Goal: Task Accomplishment & Management: Manage account settings

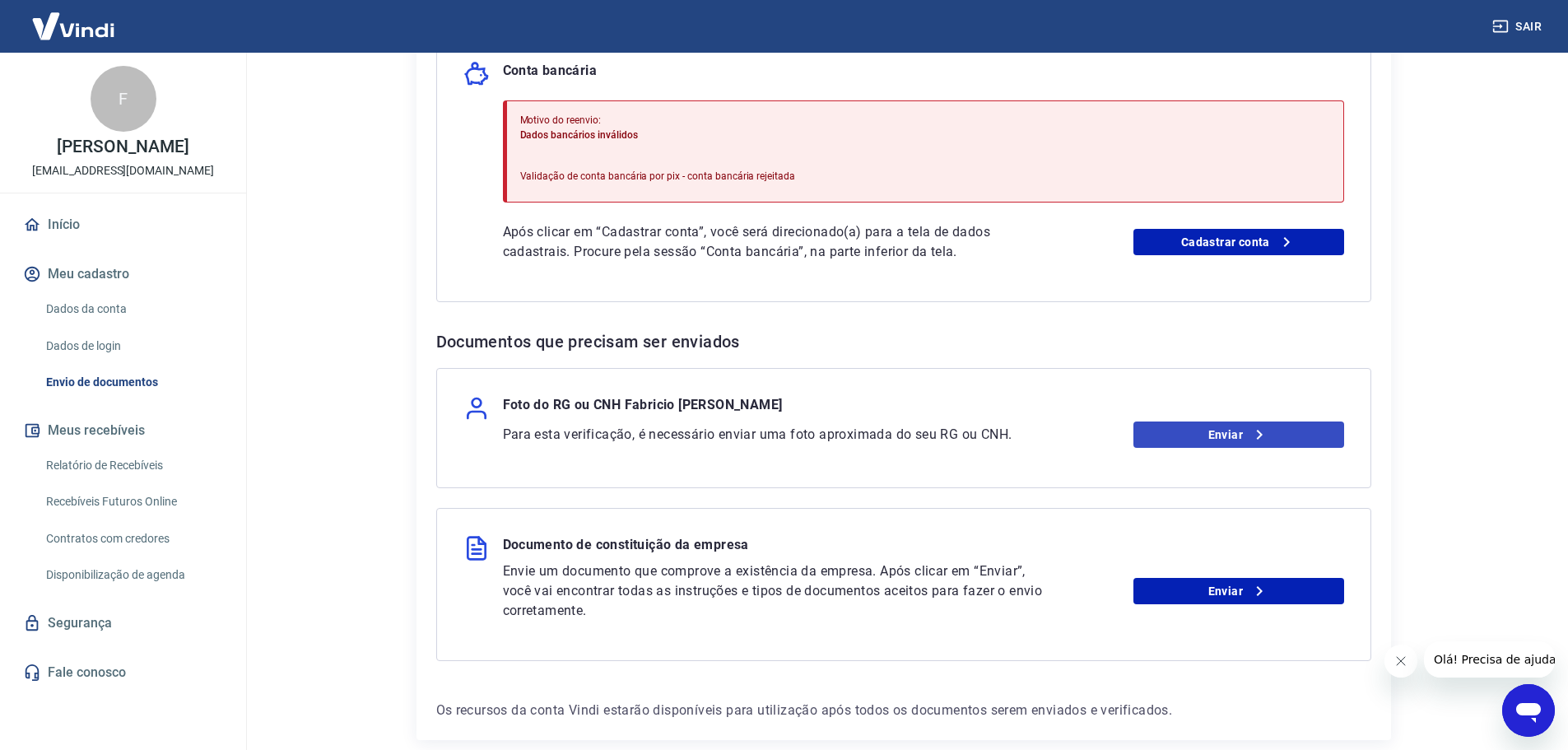
scroll to position [412, 0]
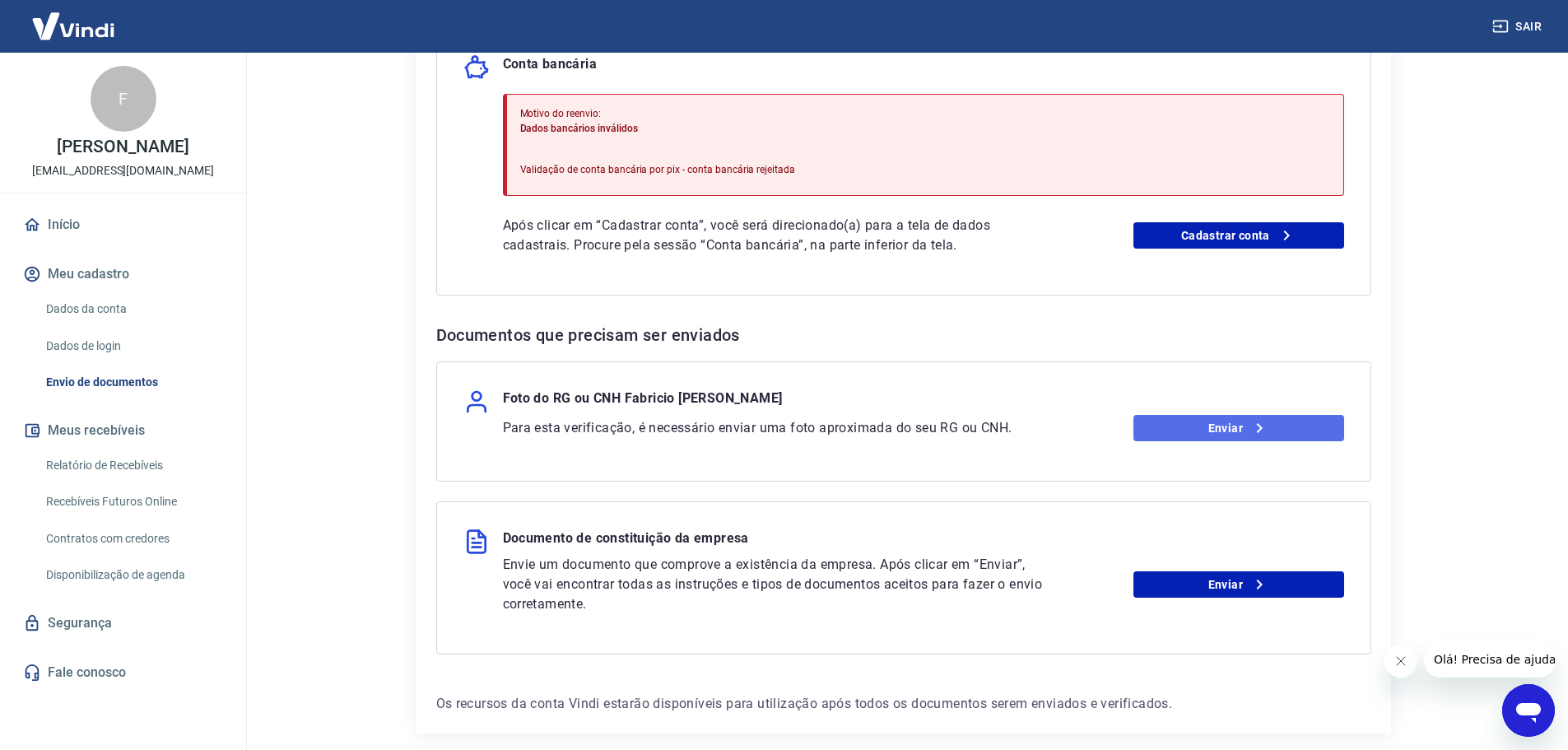
click at [1240, 436] on link "Enviar" at bounding box center [1239, 428] width 211 height 26
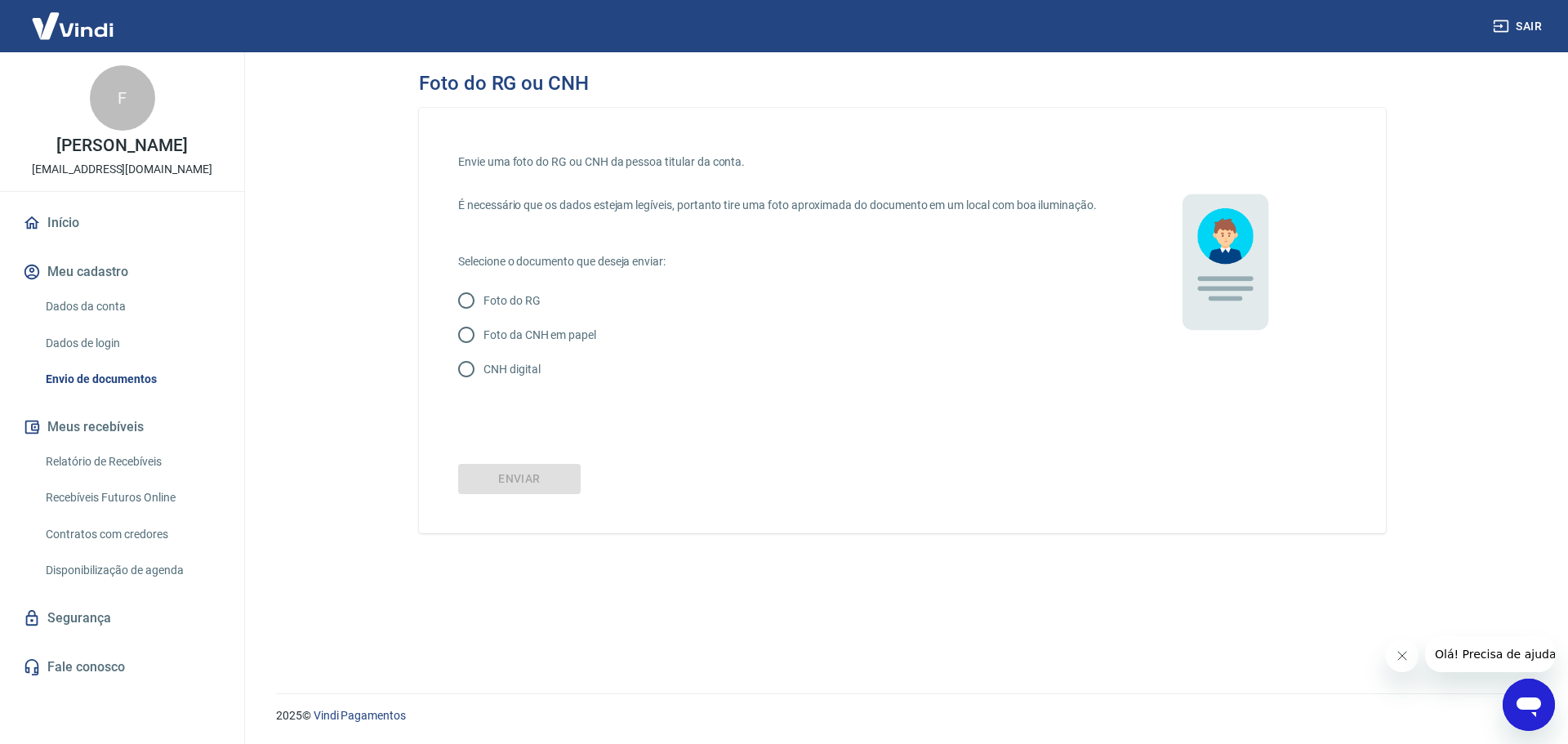
click at [476, 385] on input "CNH digital" at bounding box center [466, 369] width 35 height 35
radio input "true"
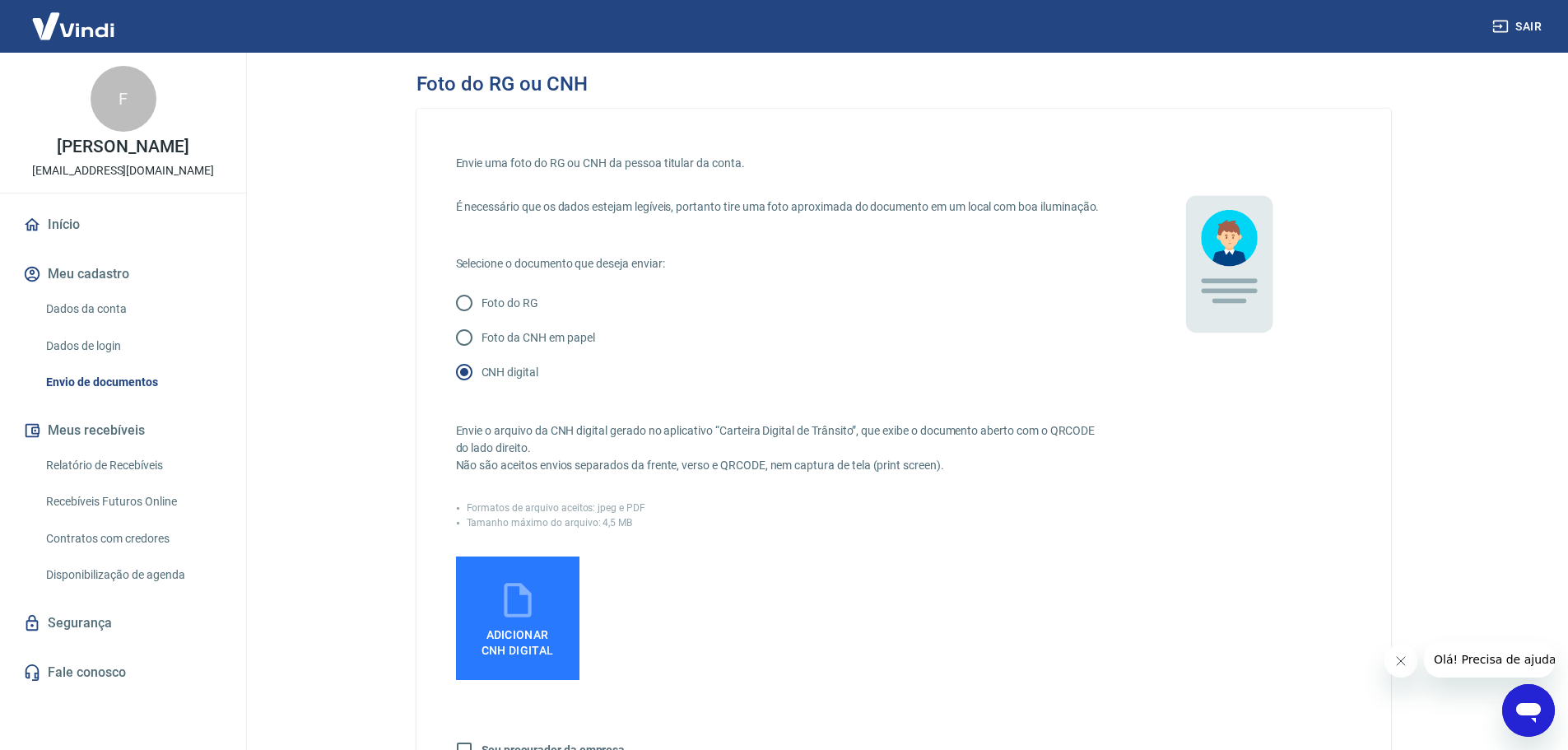
click at [495, 627] on label "Adicionar CNH Digital" at bounding box center [517, 618] width 123 height 123
click at [0, 0] on input "Adicionar CNH Digital" at bounding box center [0, 0] width 0 height 0
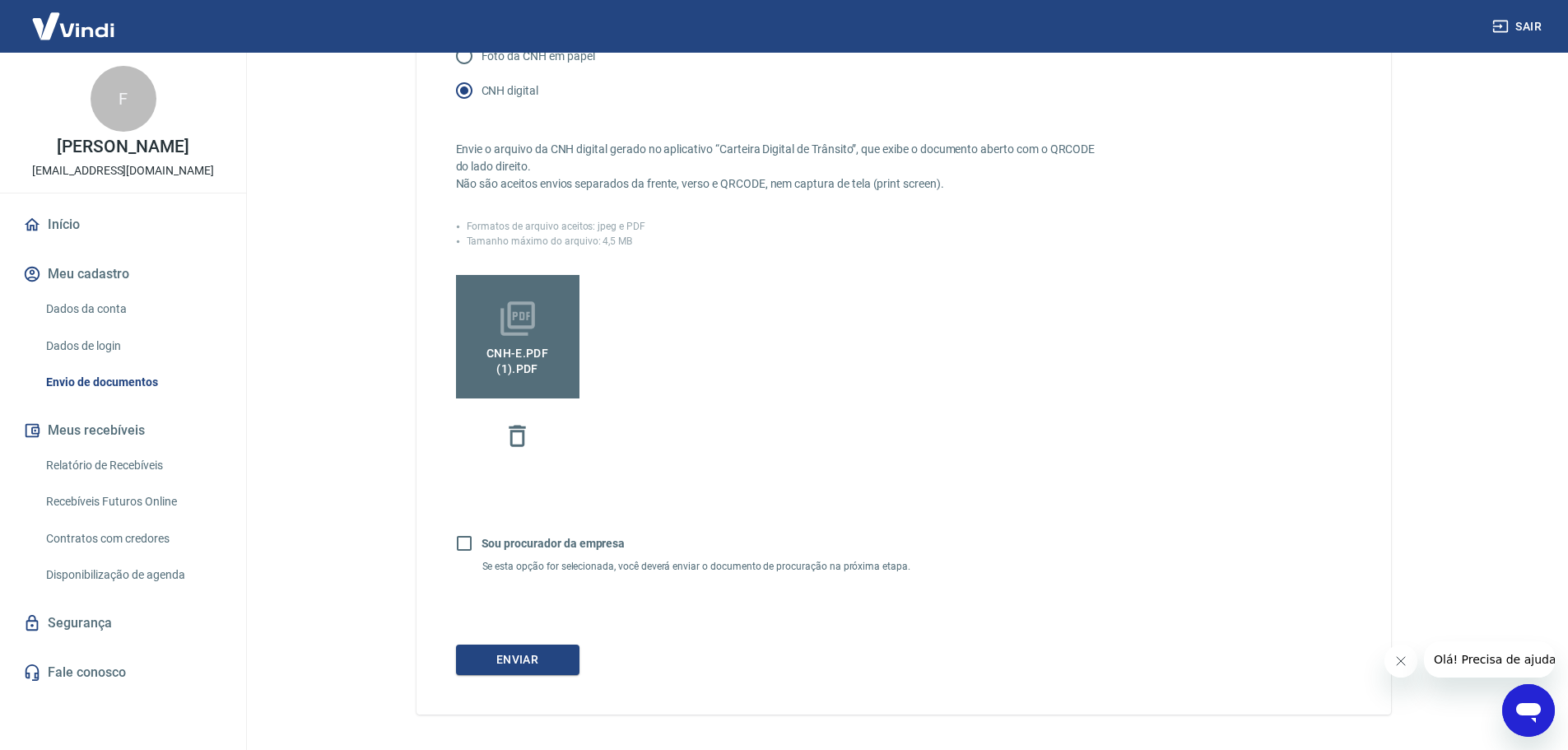
scroll to position [329, 0]
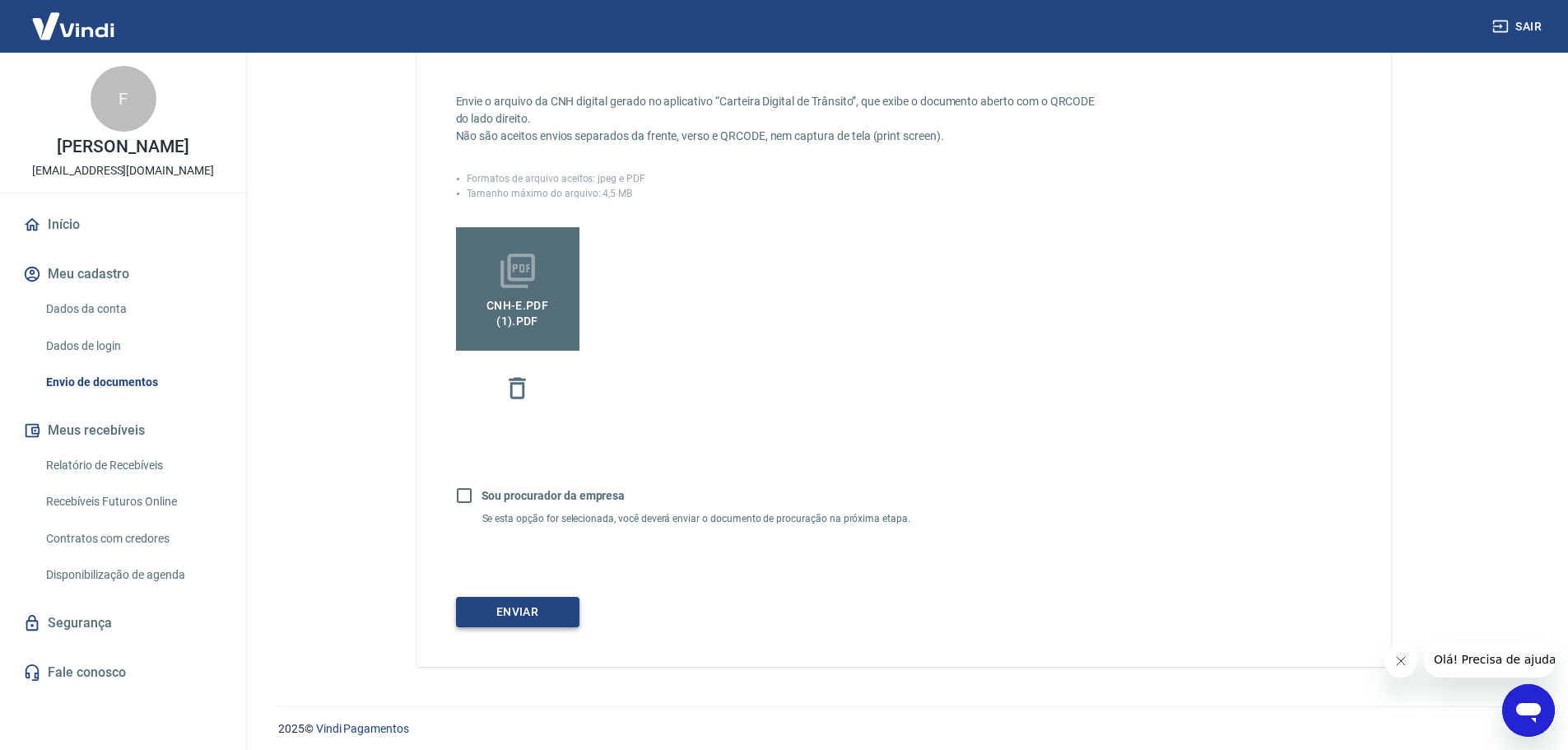
click at [479, 623] on button "Enviar" at bounding box center [517, 612] width 123 height 31
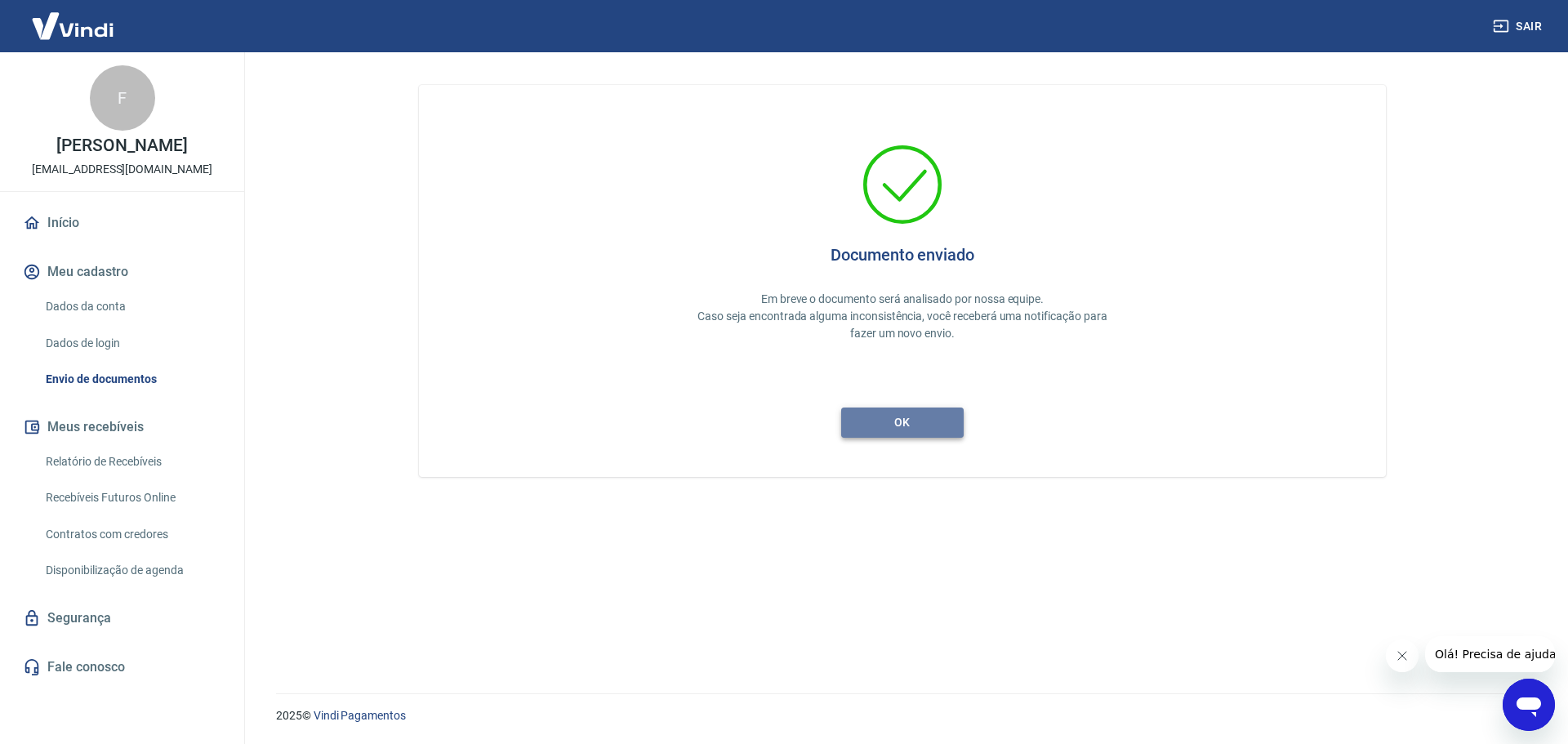
click at [904, 429] on button "ok" at bounding box center [902, 423] width 122 height 30
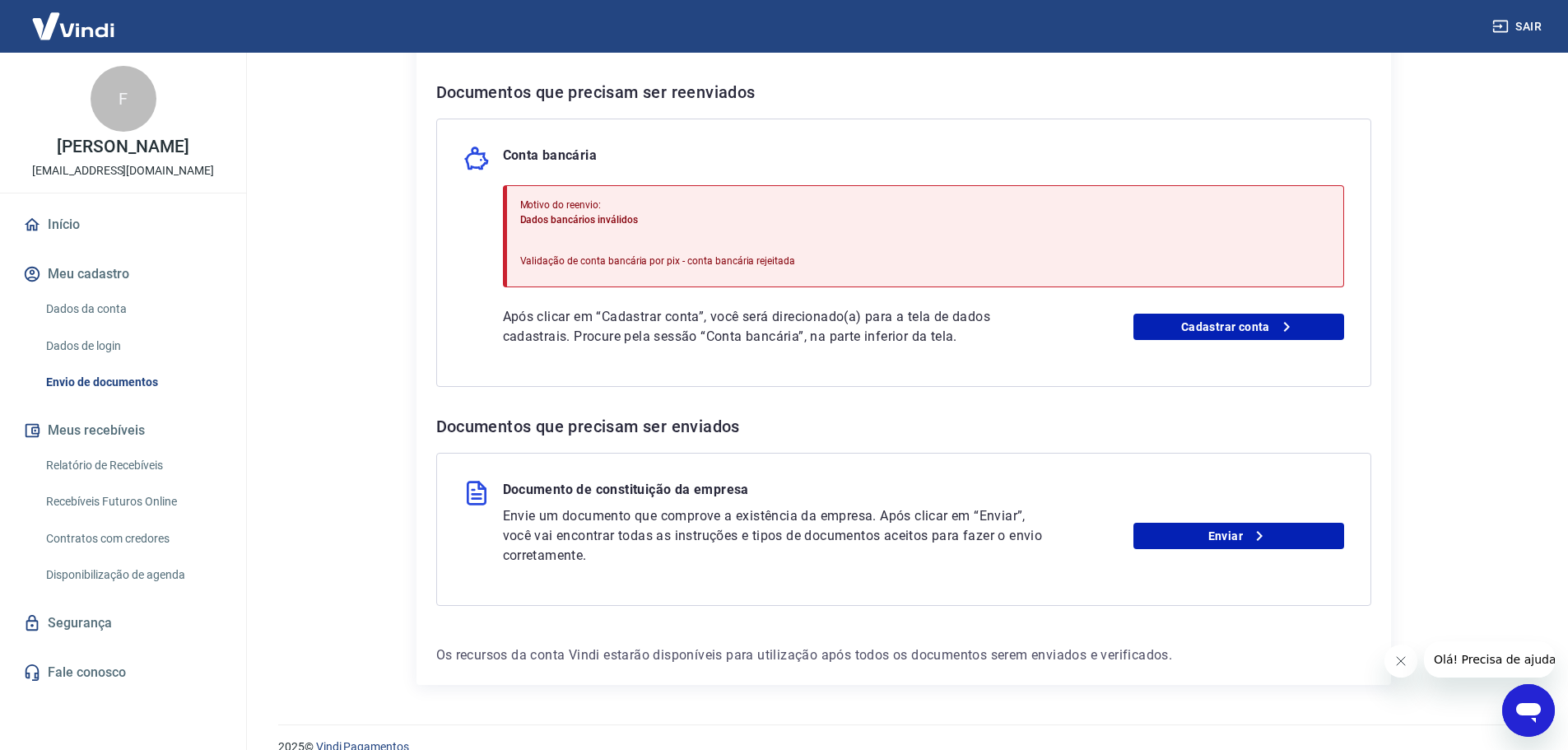
scroll to position [329, 0]
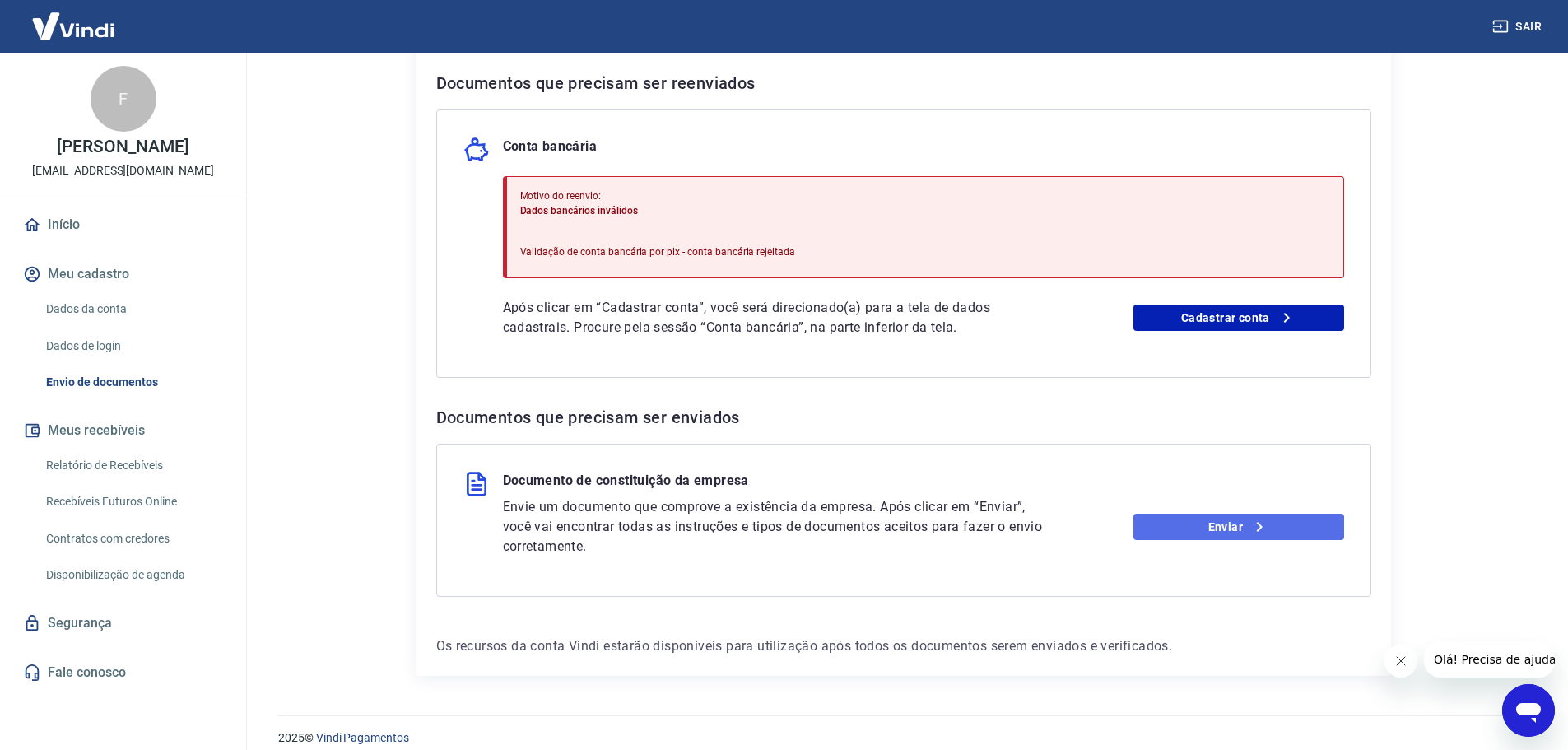
click at [1211, 536] on link "Enviar" at bounding box center [1239, 526] width 211 height 26
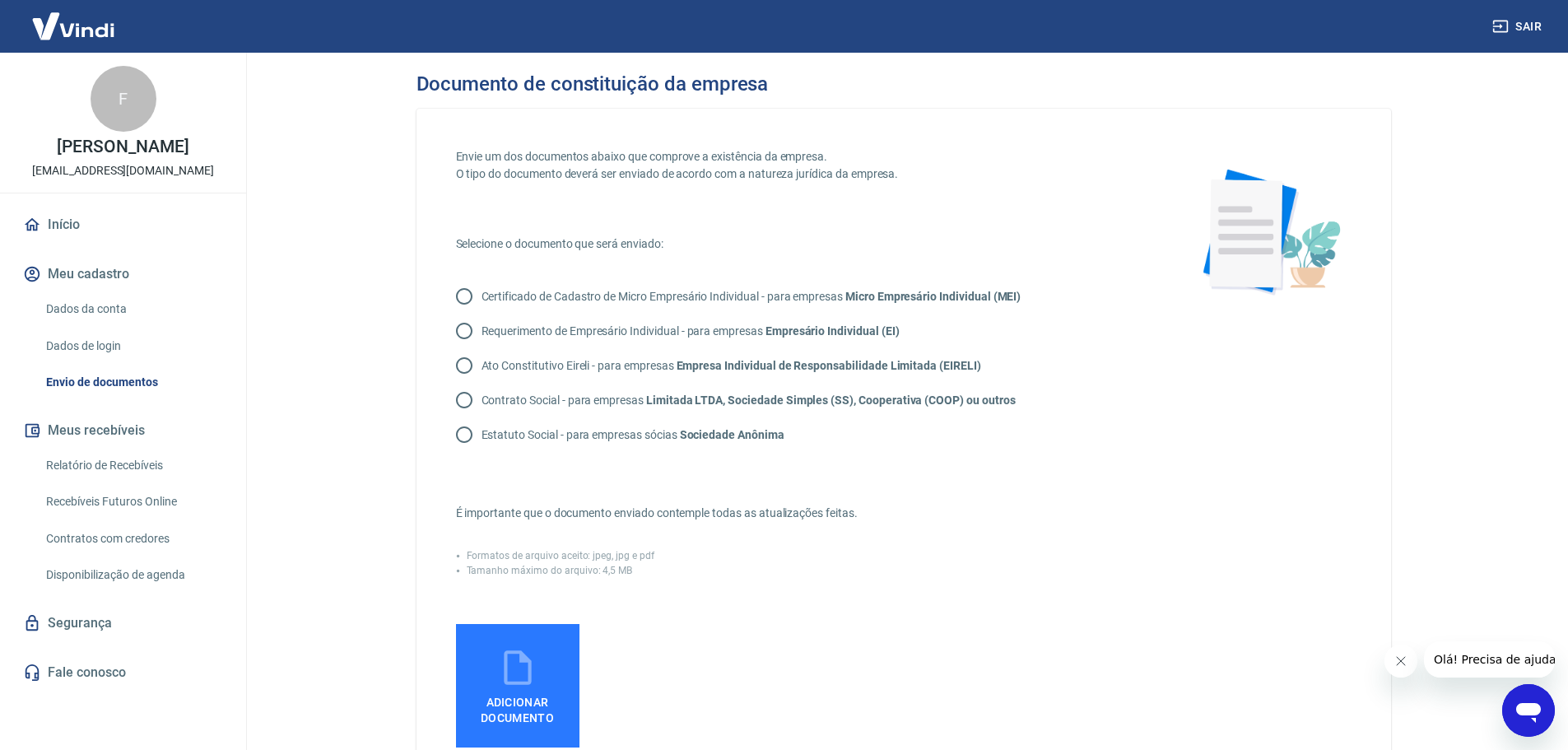
click at [462, 366] on input "Ato Constitutivo Eireli - para empresas Empresa Individual de Responsabilidade …" at bounding box center [464, 366] width 35 height 35
radio input "true"
click at [516, 710] on span "Adicionar documento" at bounding box center [518, 707] width 111 height 37
click at [0, 0] on input "Adicionar documento" at bounding box center [0, 0] width 0 height 0
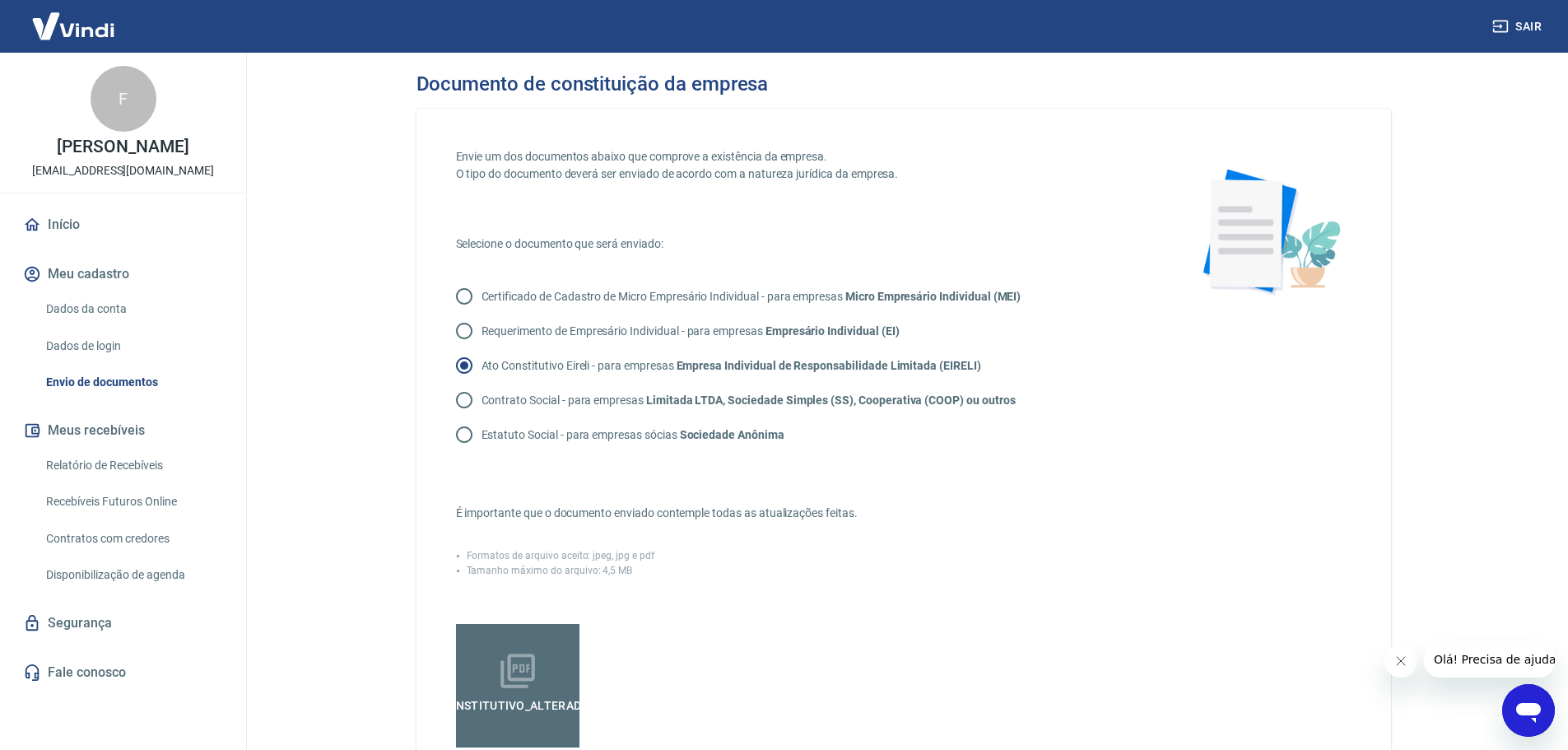
scroll to position [392, 0]
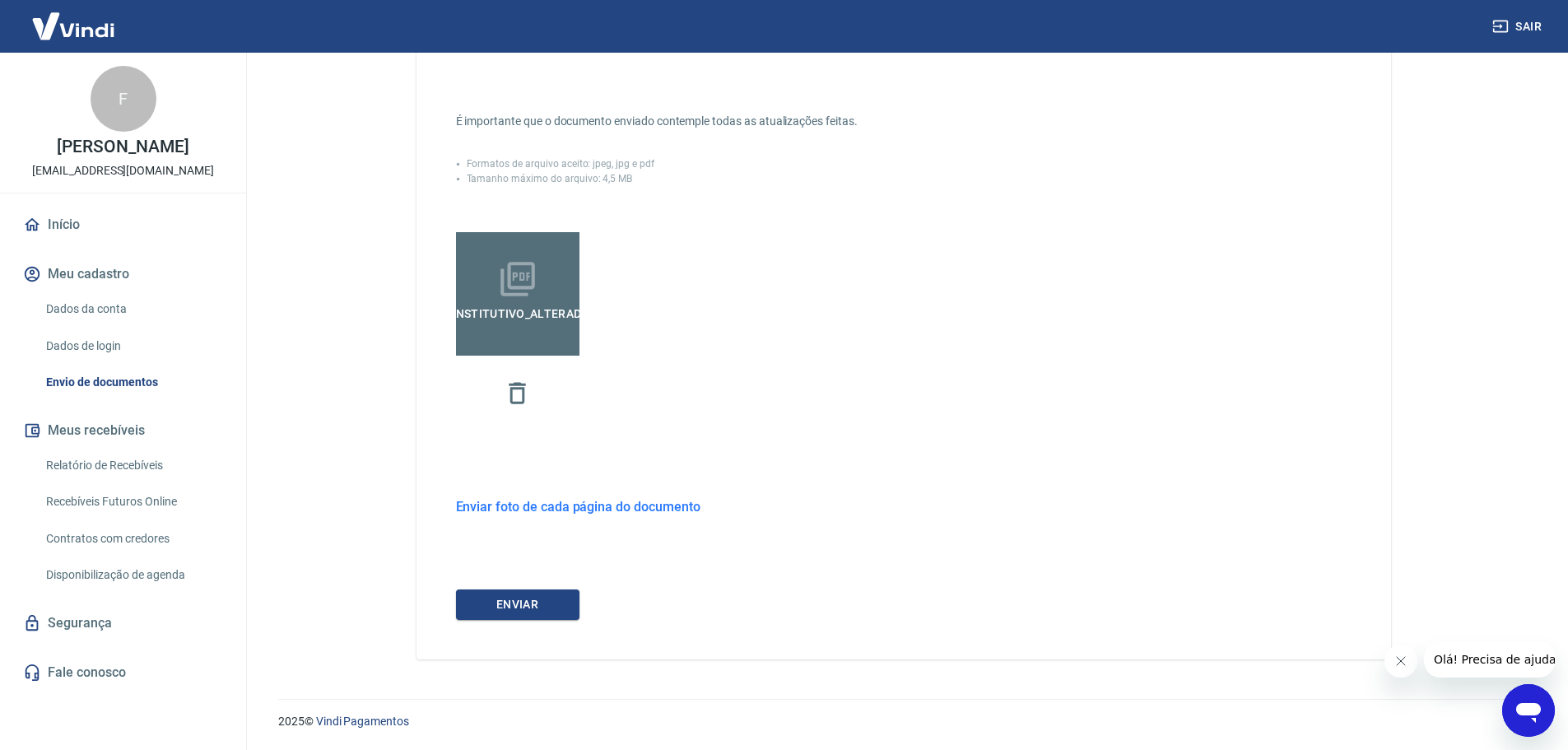
click at [531, 509] on h6 "Enviar foto de cada página do documento" at bounding box center [578, 507] width 245 height 20
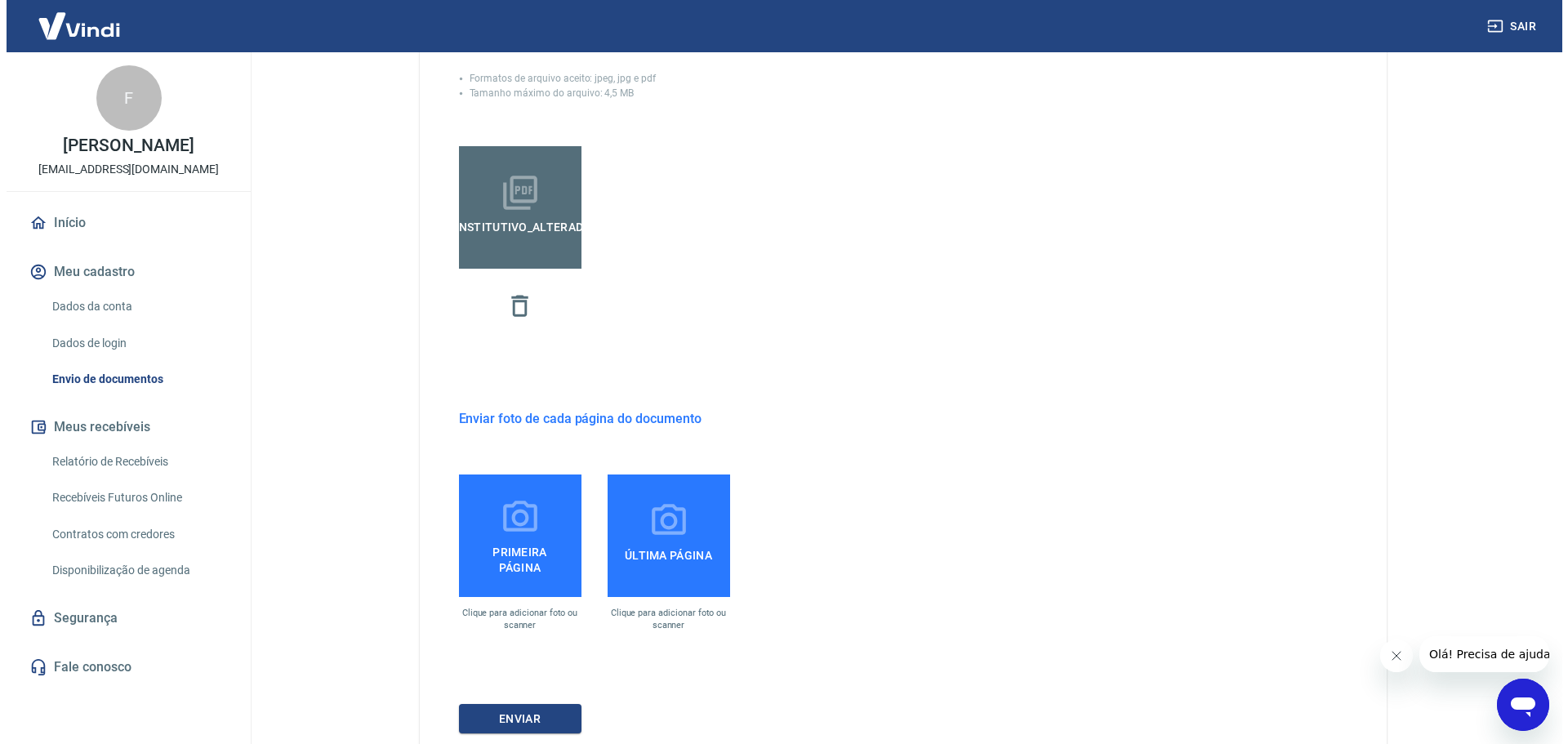
scroll to position [347, 0]
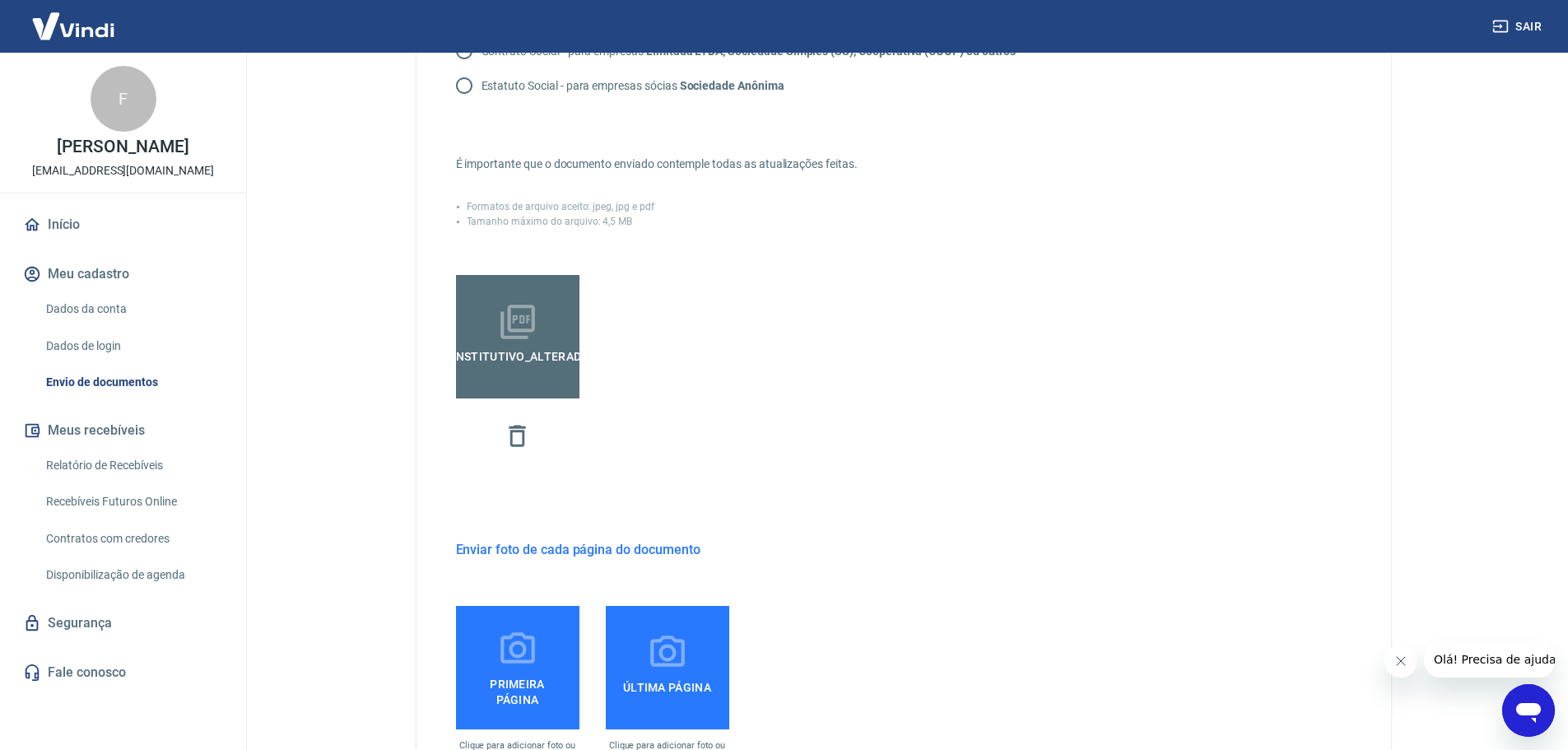
click at [497, 543] on h6 "Enviar foto de cada página do documento" at bounding box center [578, 549] width 245 height 20
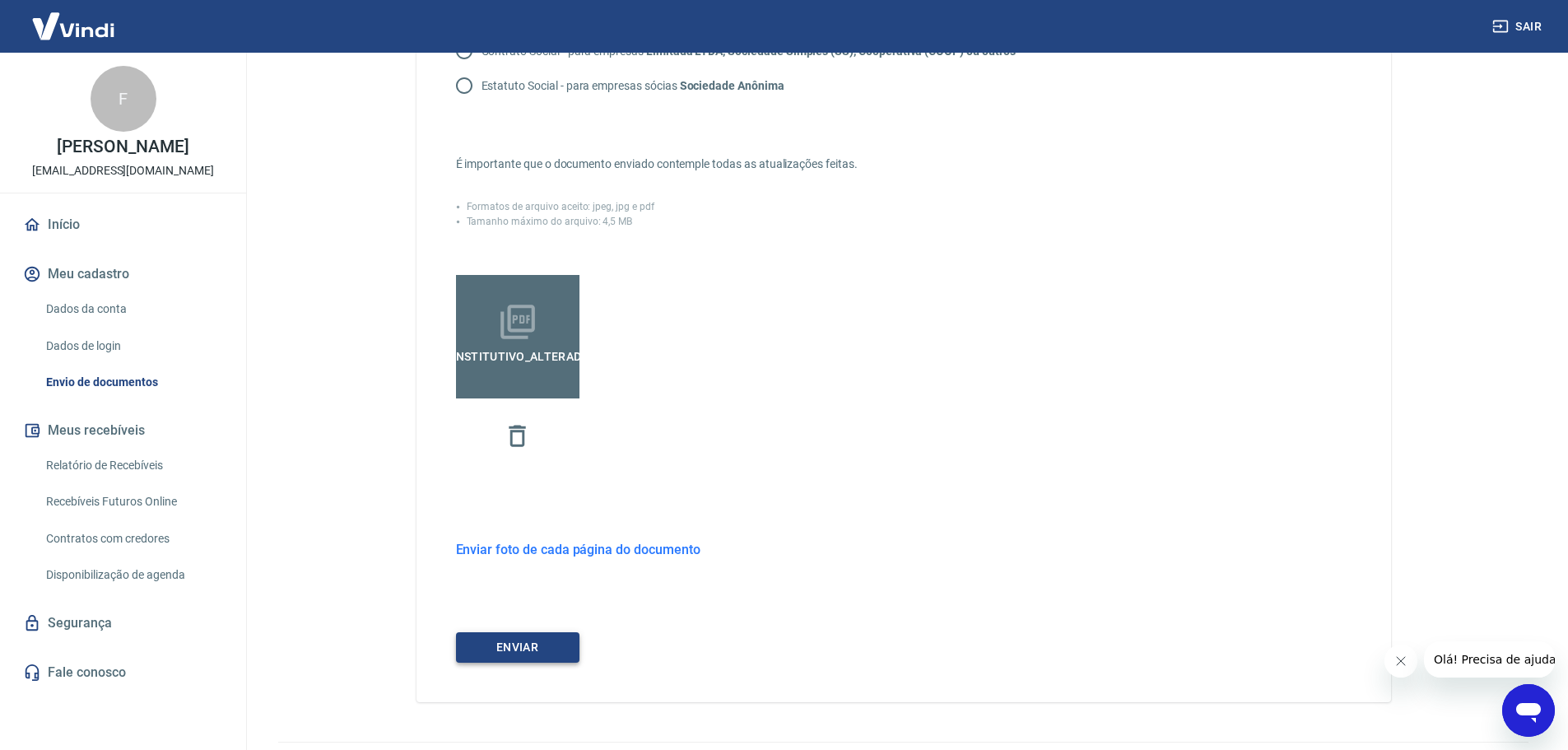
click at [524, 653] on button "ENVIAR" at bounding box center [517, 648] width 123 height 31
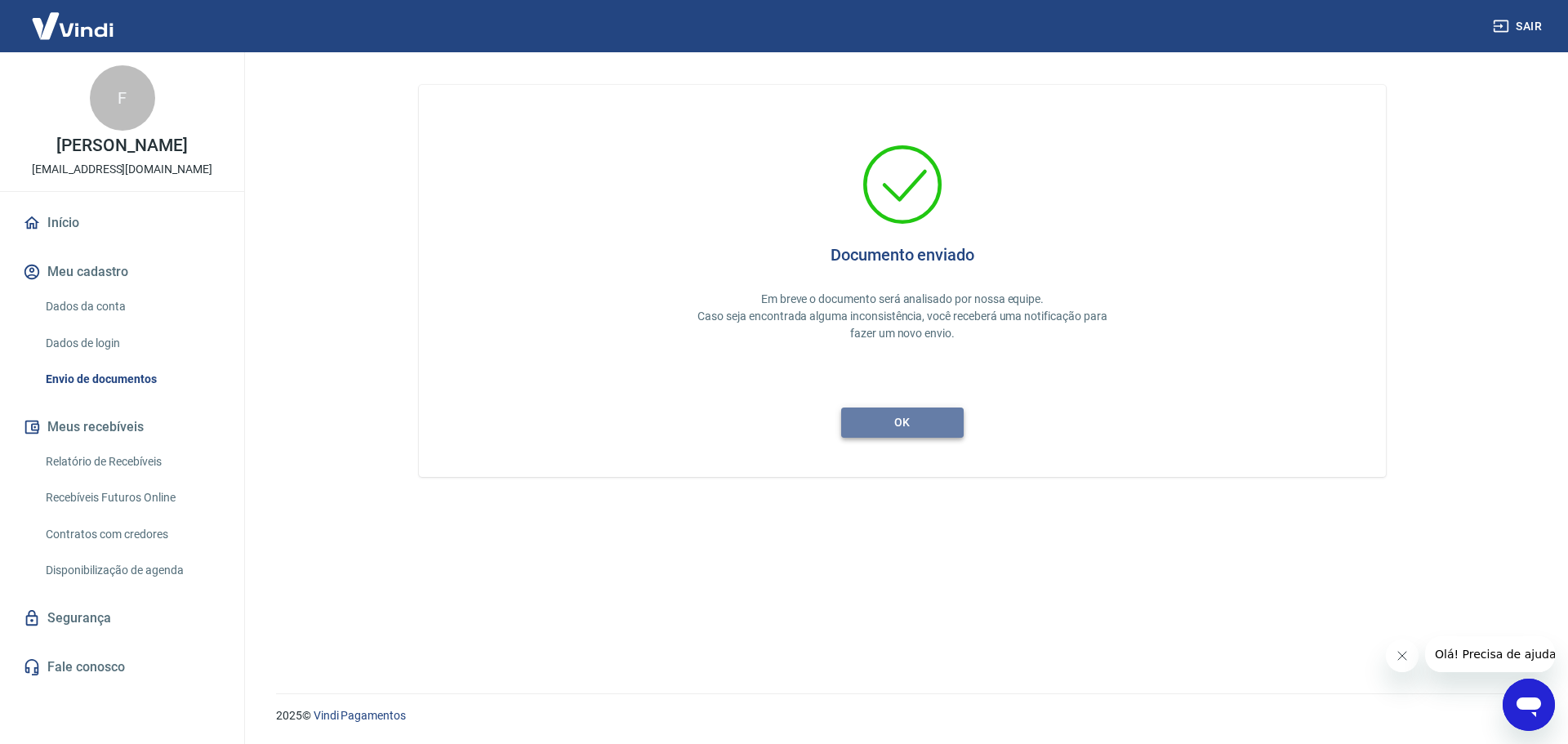
click at [915, 421] on button "ok" at bounding box center [902, 423] width 122 height 30
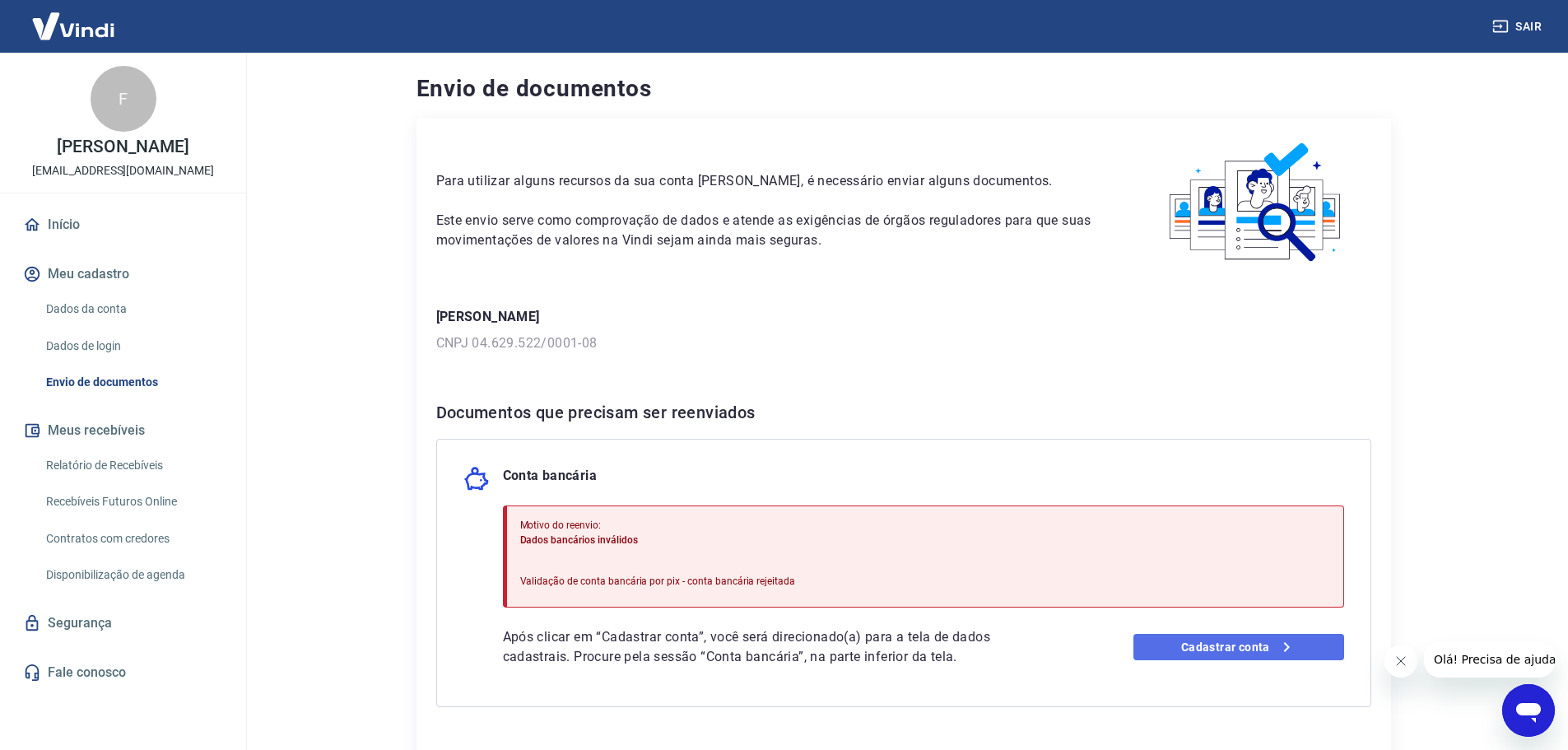
click at [1261, 642] on link "Cadastrar conta" at bounding box center [1239, 647] width 211 height 26
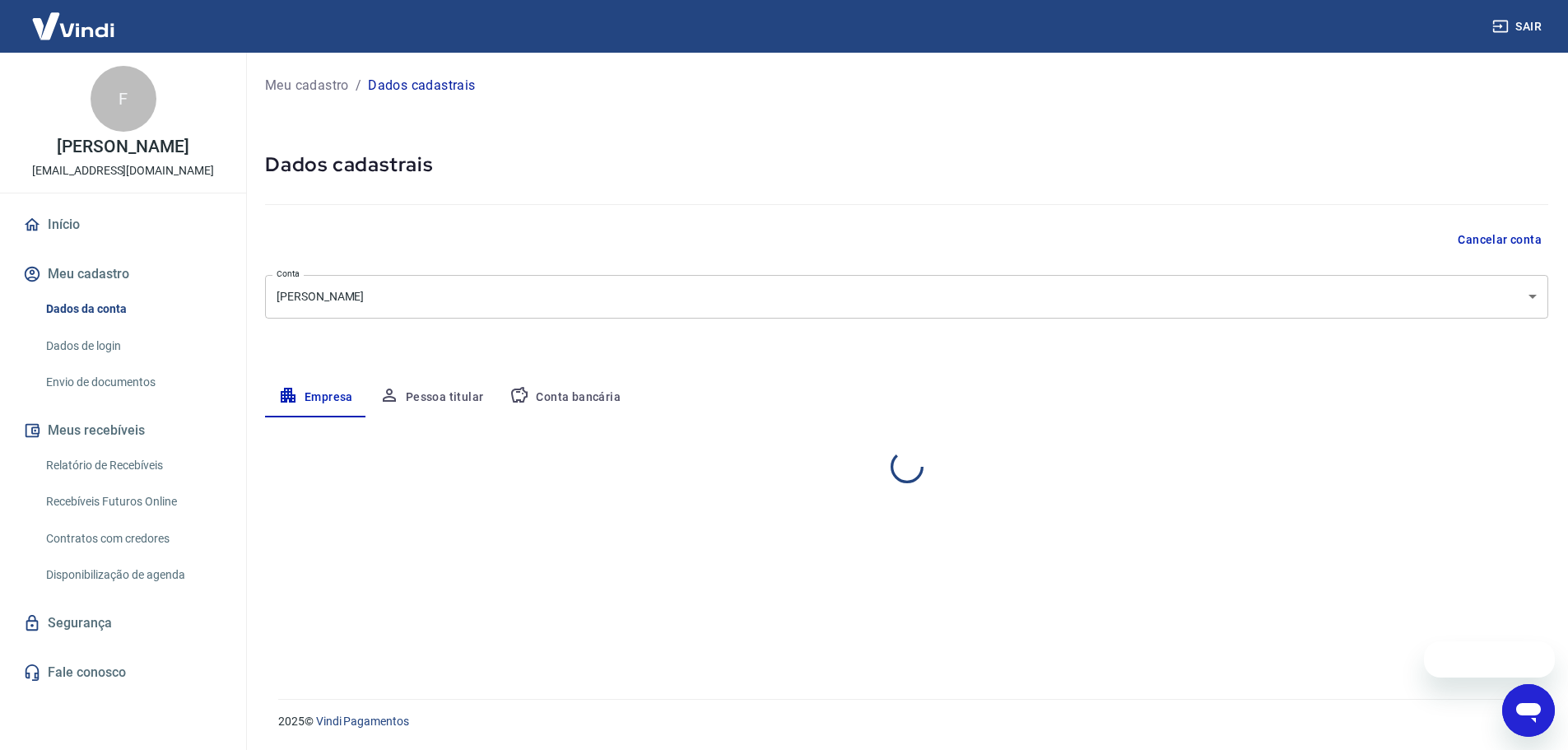
select select "PR"
select select "business"
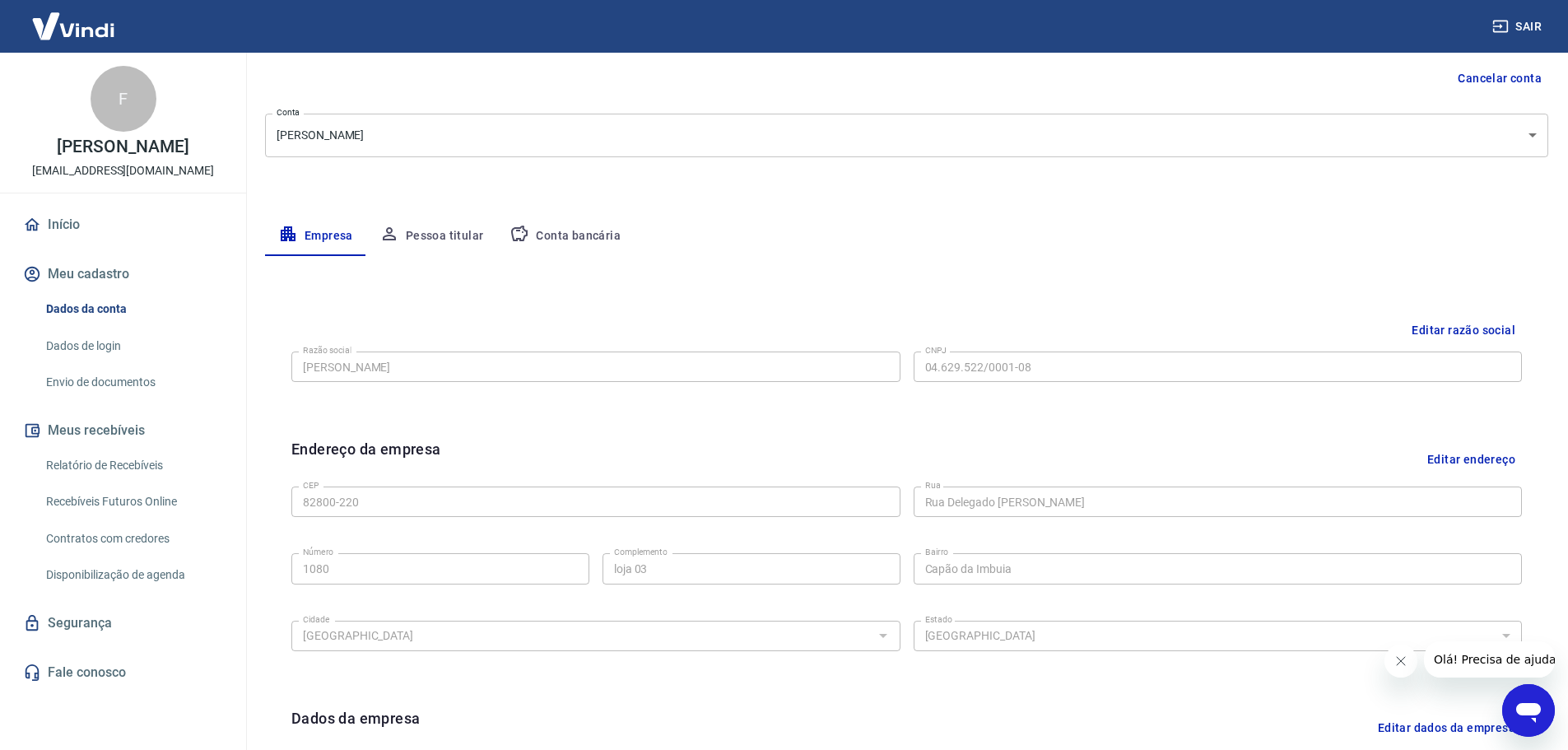
scroll to position [82, 0]
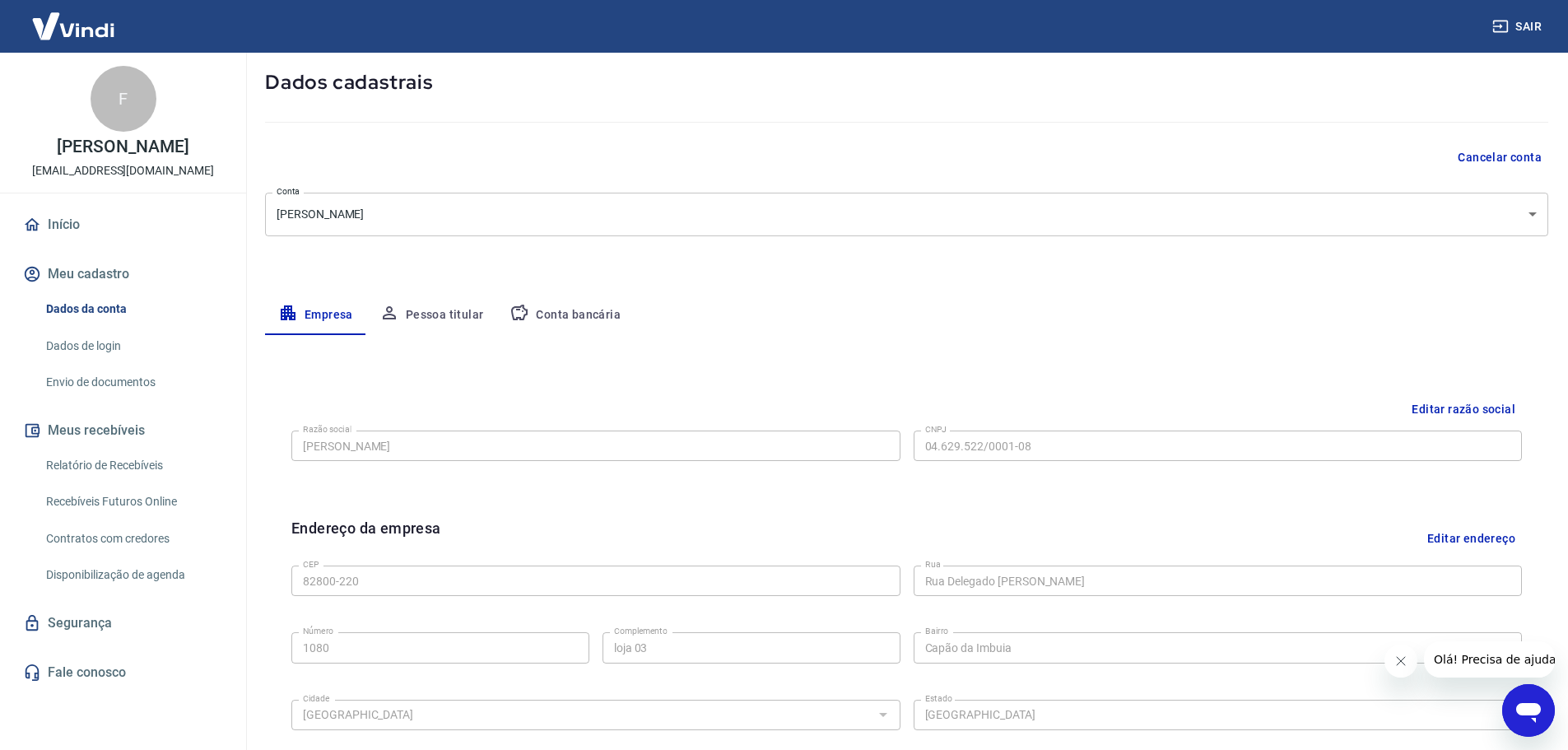
click at [436, 310] on button "Pessoa titular" at bounding box center [432, 315] width 131 height 39
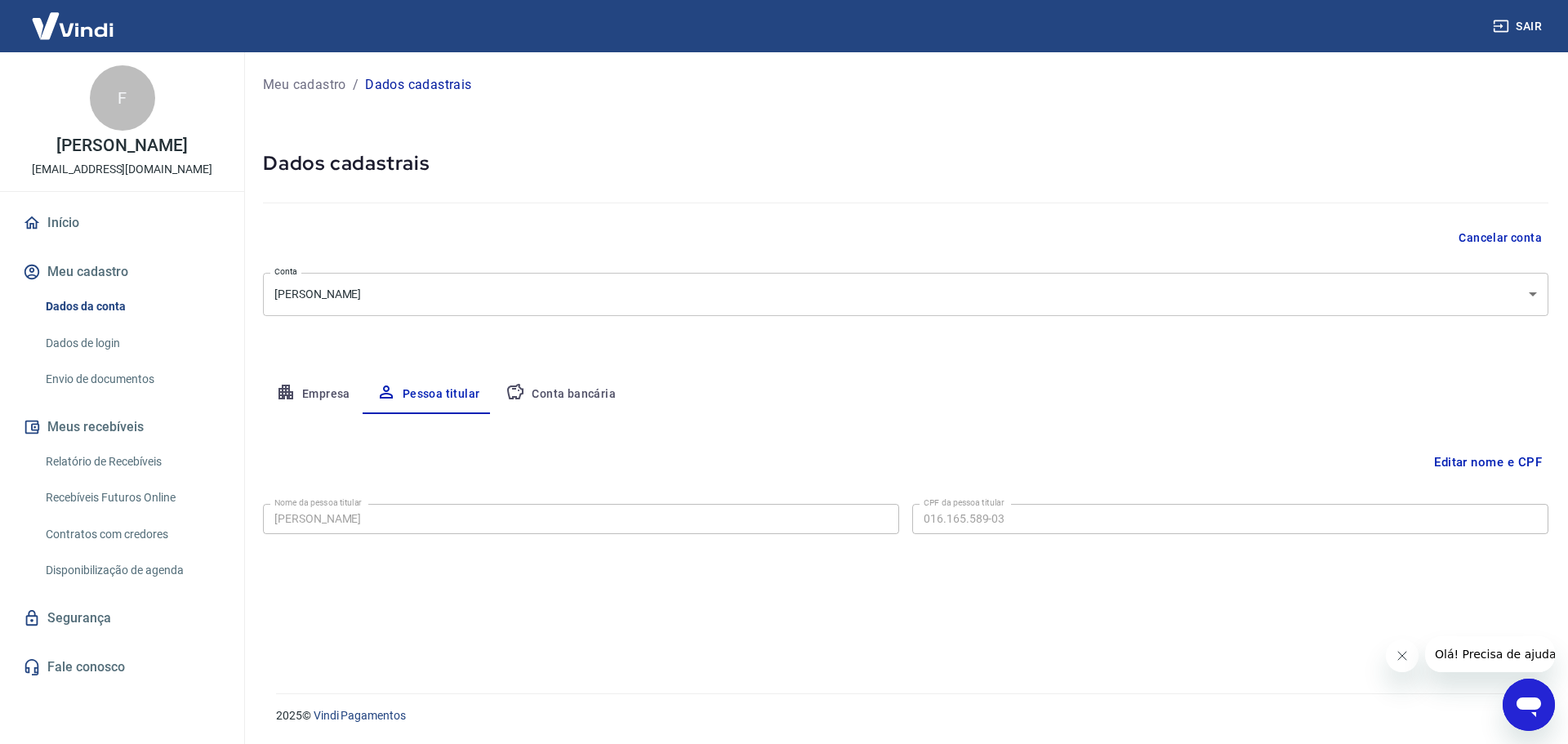
click at [595, 396] on button "Conta bancária" at bounding box center [561, 394] width 137 height 39
select select "1"
click at [1017, 502] on div "Banco 077 - BANCO INTERMEDIUM S.A. Banco Tipo de conta Conta Corrente Conta Pou…" at bounding box center [906, 558] width 1285 height 120
click at [316, 84] on p "Meu cadastro" at bounding box center [304, 84] width 84 height 19
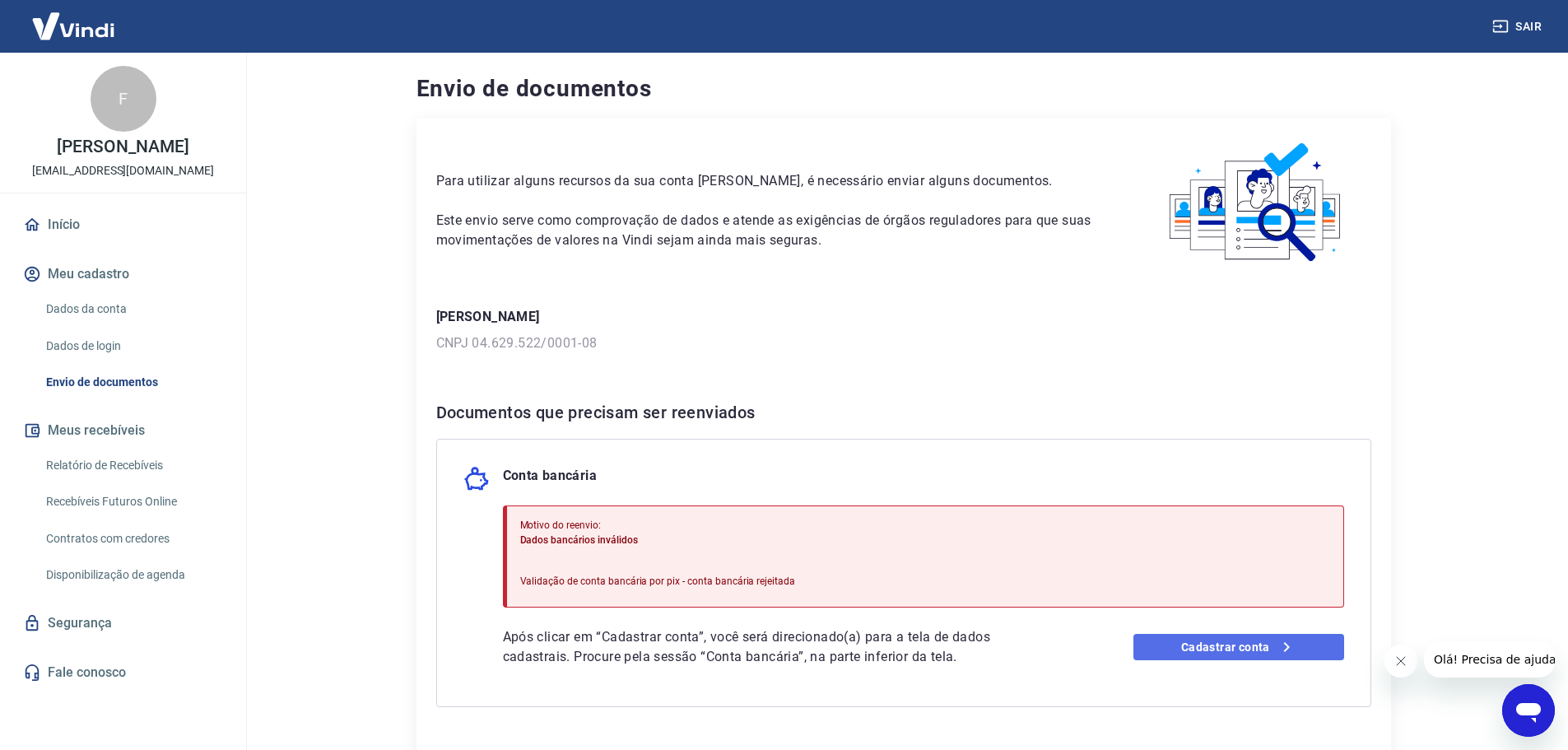
click at [1253, 660] on link "Cadastrar conta" at bounding box center [1239, 647] width 211 height 26
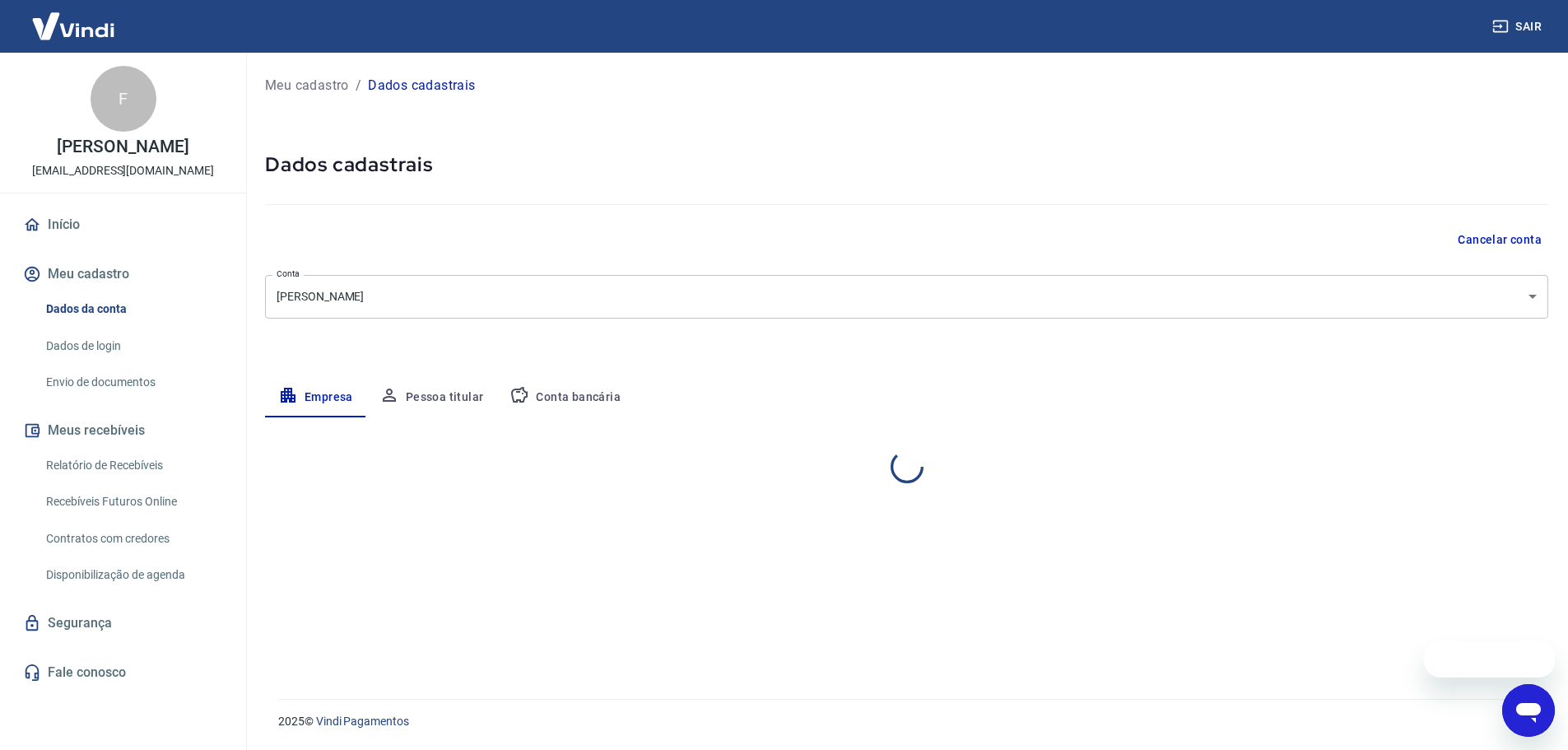
select select "PR"
select select "business"
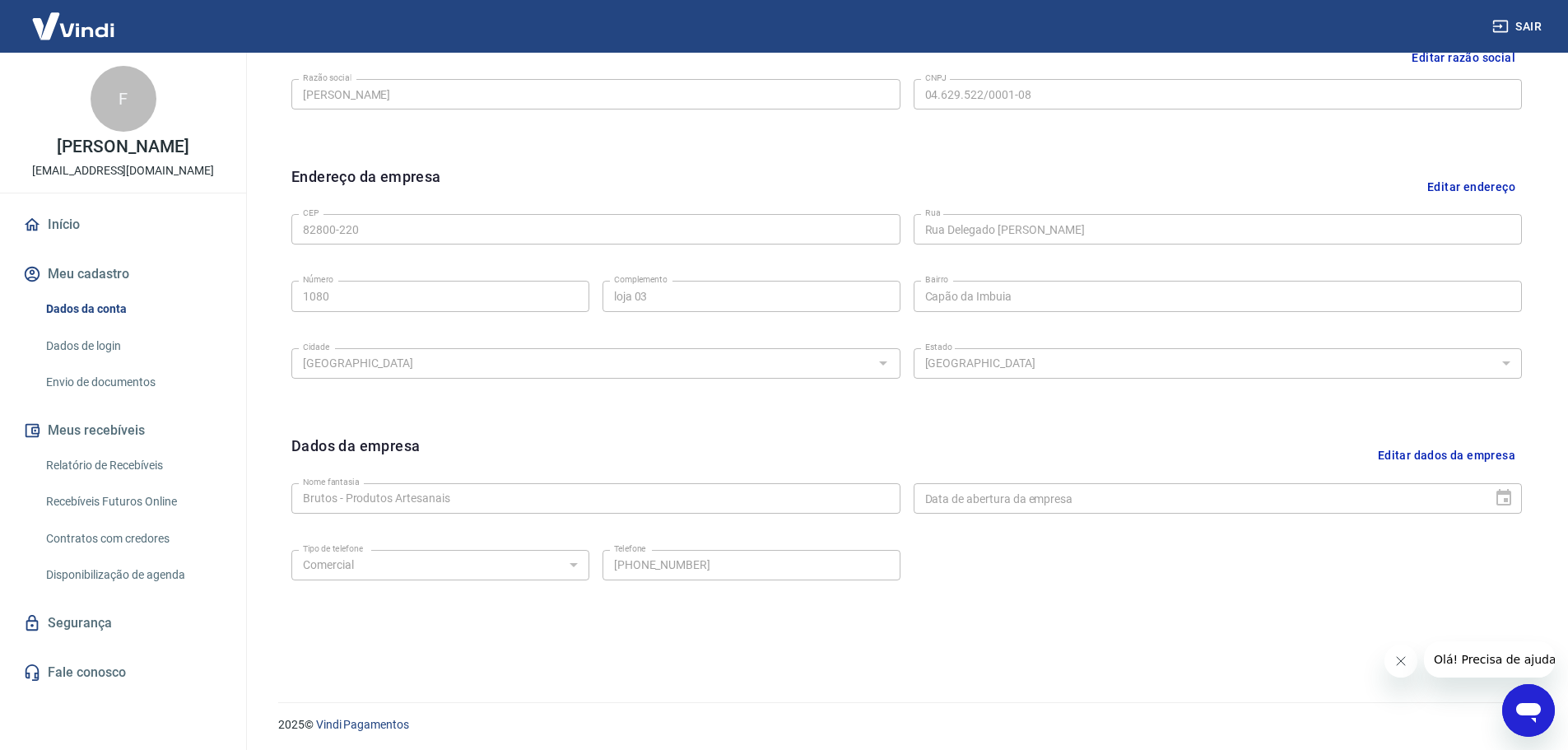
scroll to position [437, 0]
click at [1422, 454] on button "Editar dados da empresa" at bounding box center [1446, 452] width 151 height 42
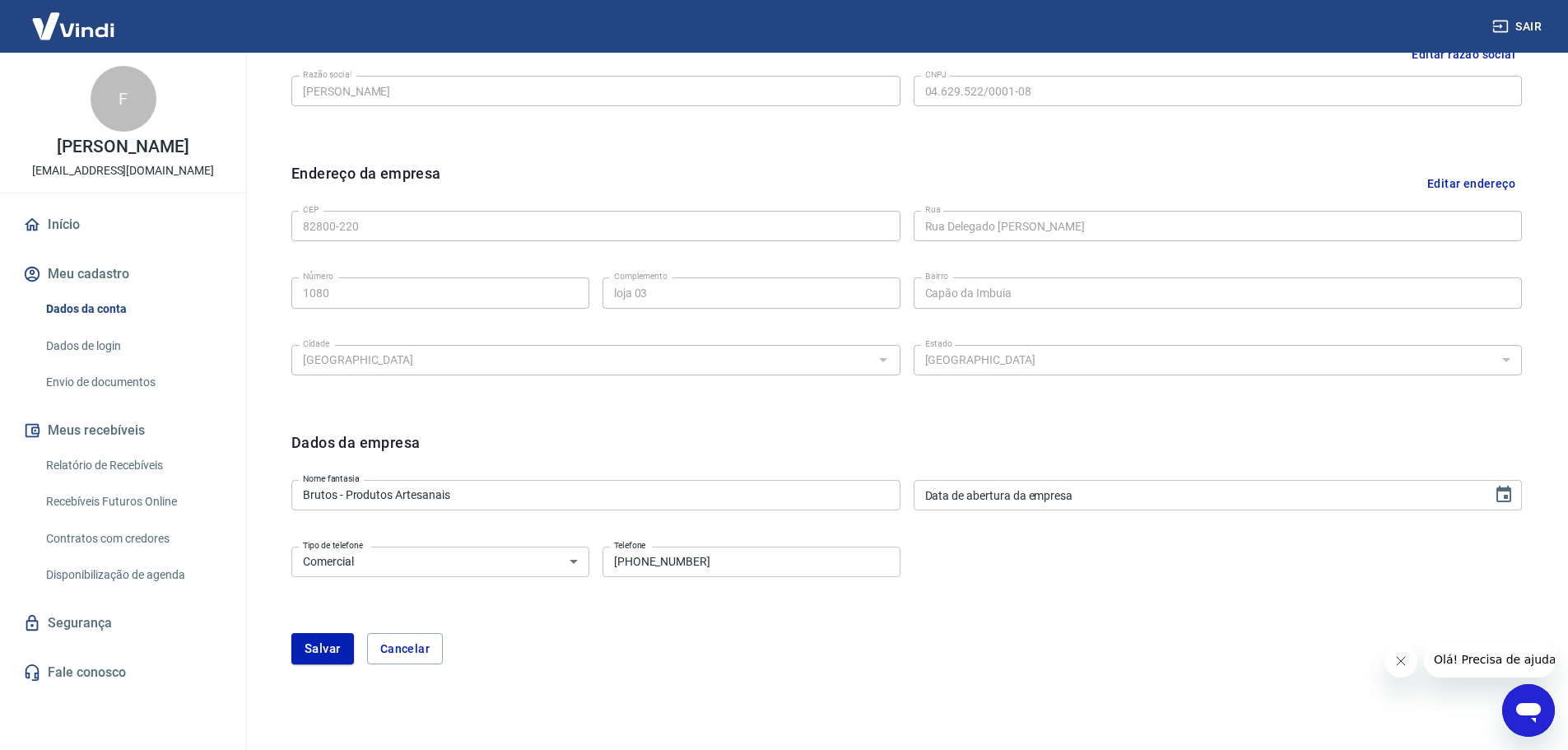
click at [1207, 510] on div "Nome fantasia Brutos - Produtos Artesanais Nome fantasia Data de abertura da em…" at bounding box center [907, 493] width 1231 height 40
click at [933, 493] on div "Data de abertura da empresa DD/MM/YYYY Data de abertura da empresa" at bounding box center [1219, 495] width 609 height 31
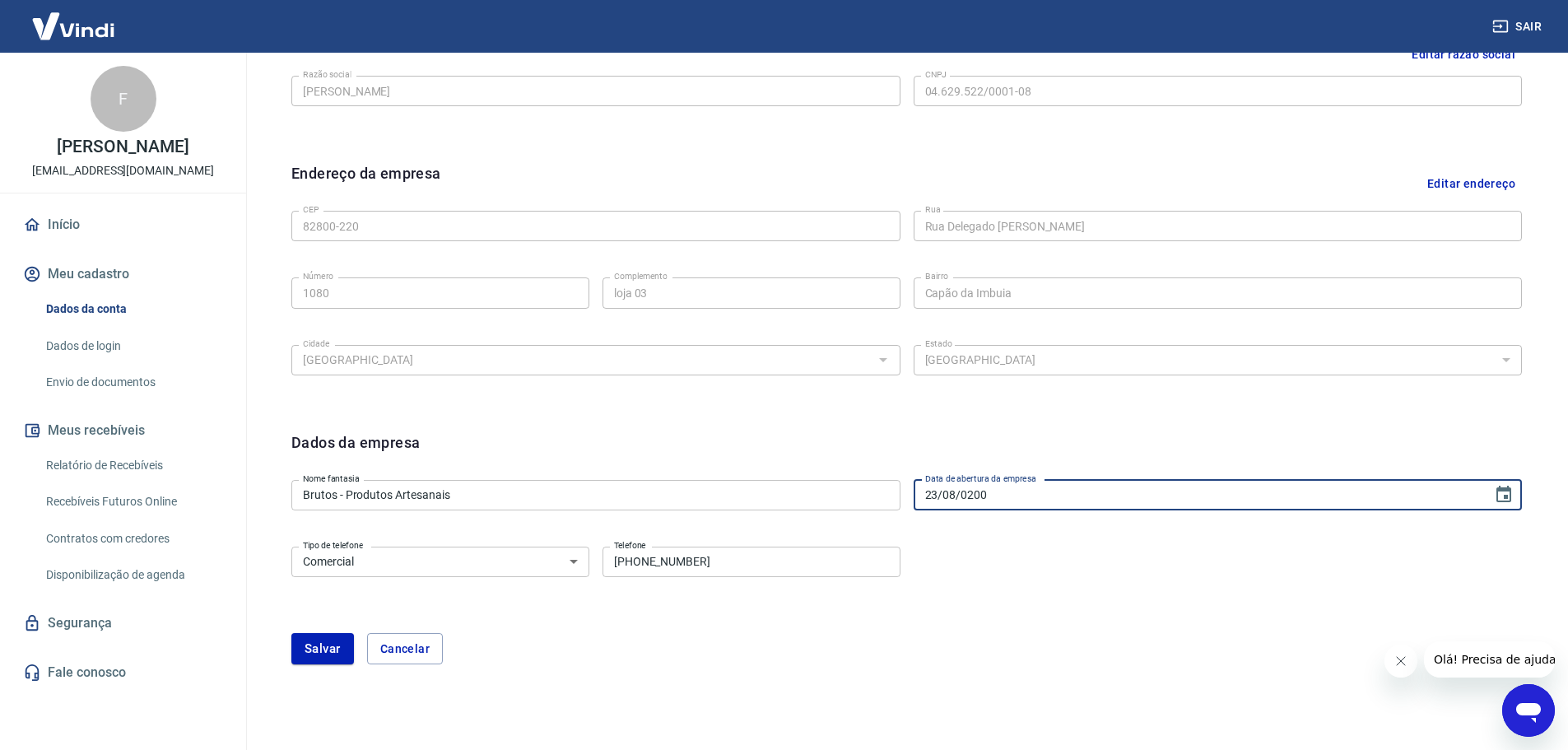
type input "[DATE]"
click at [301, 650] on button "Salvar" at bounding box center [323, 649] width 63 height 31
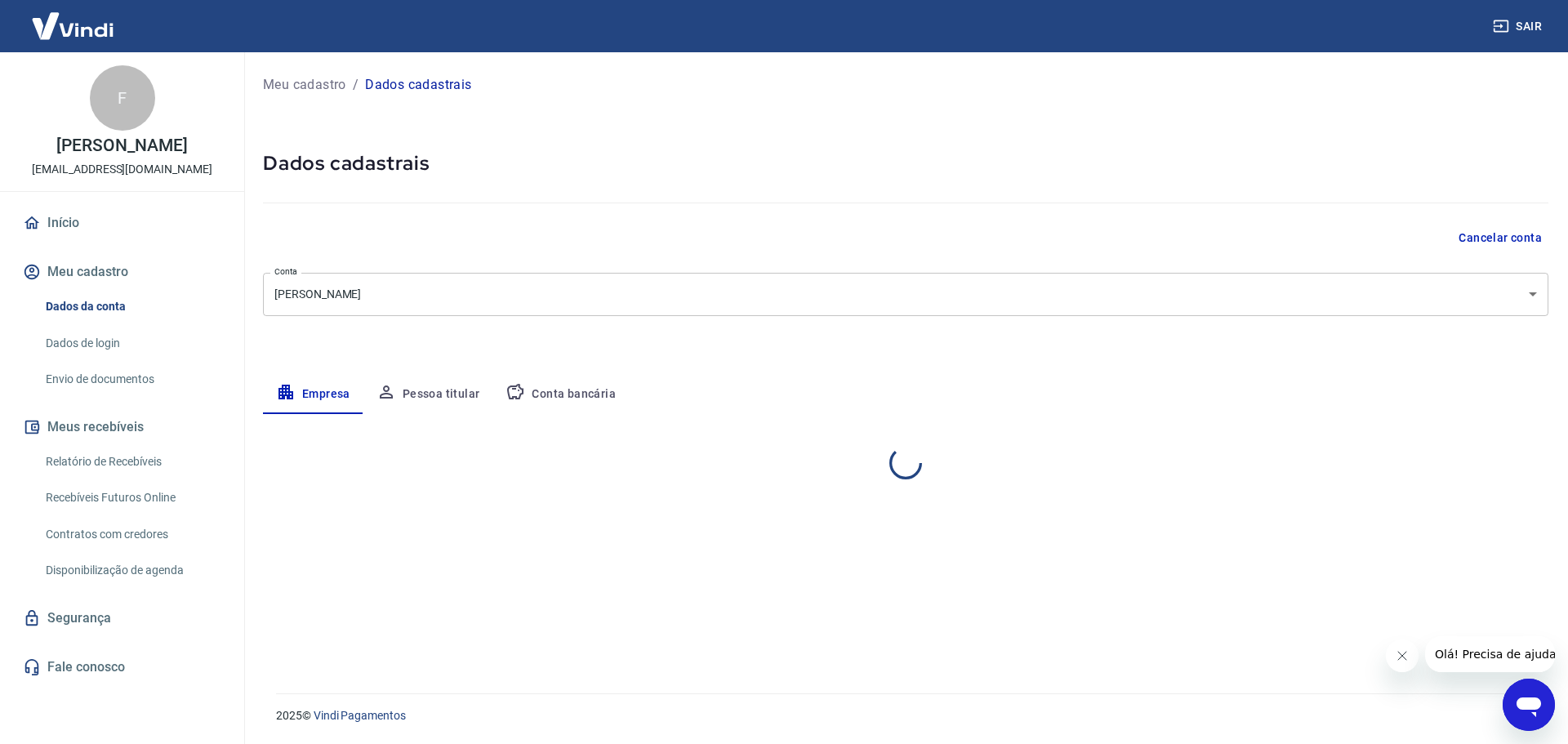
select select "PR"
select select "business"
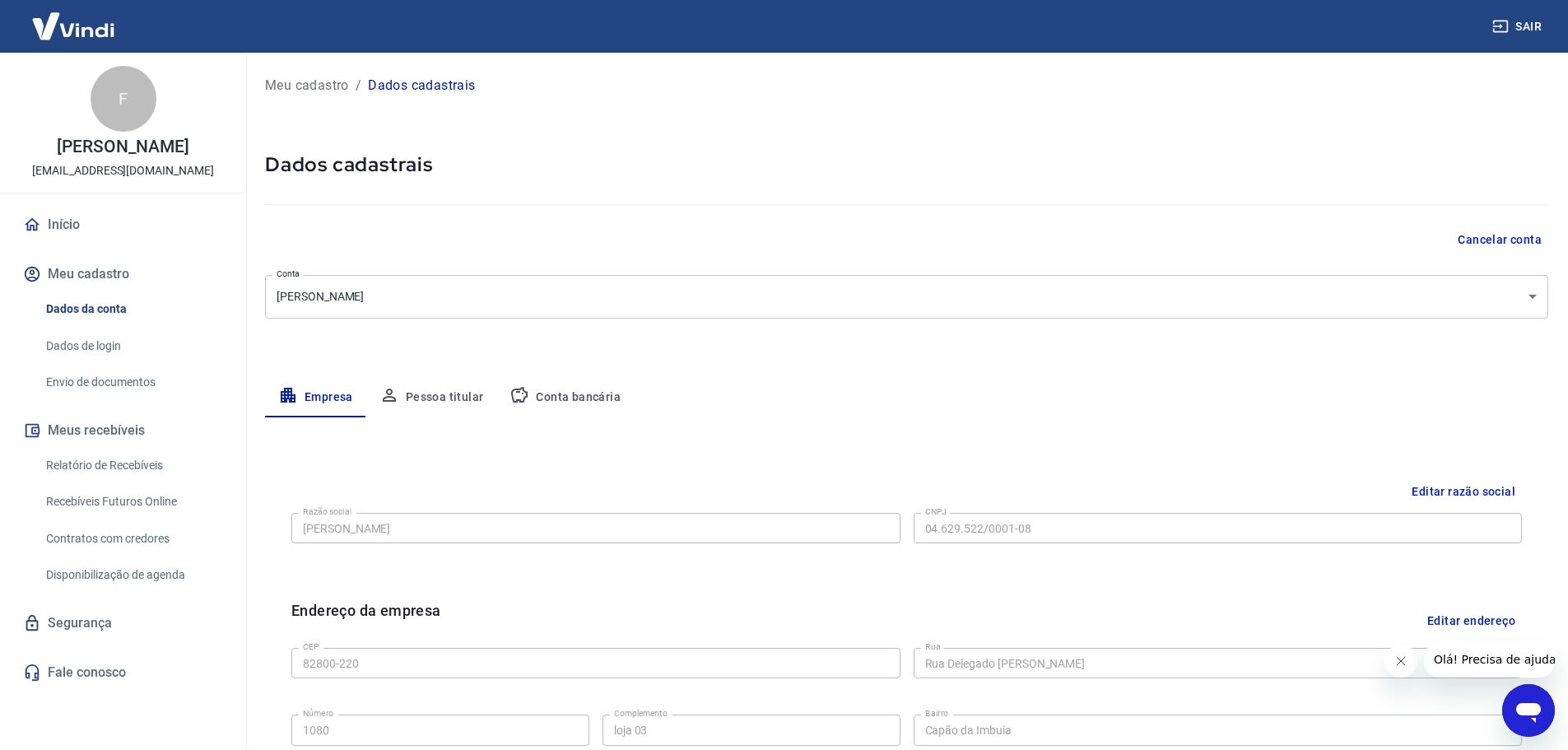
click at [105, 263] on button "Meu cadastro" at bounding box center [122, 274] width 207 height 37
click at [90, 304] on link "Dados da conta" at bounding box center [133, 310] width 187 height 34
click at [71, 385] on link "Envio de documentos" at bounding box center [133, 383] width 187 height 34
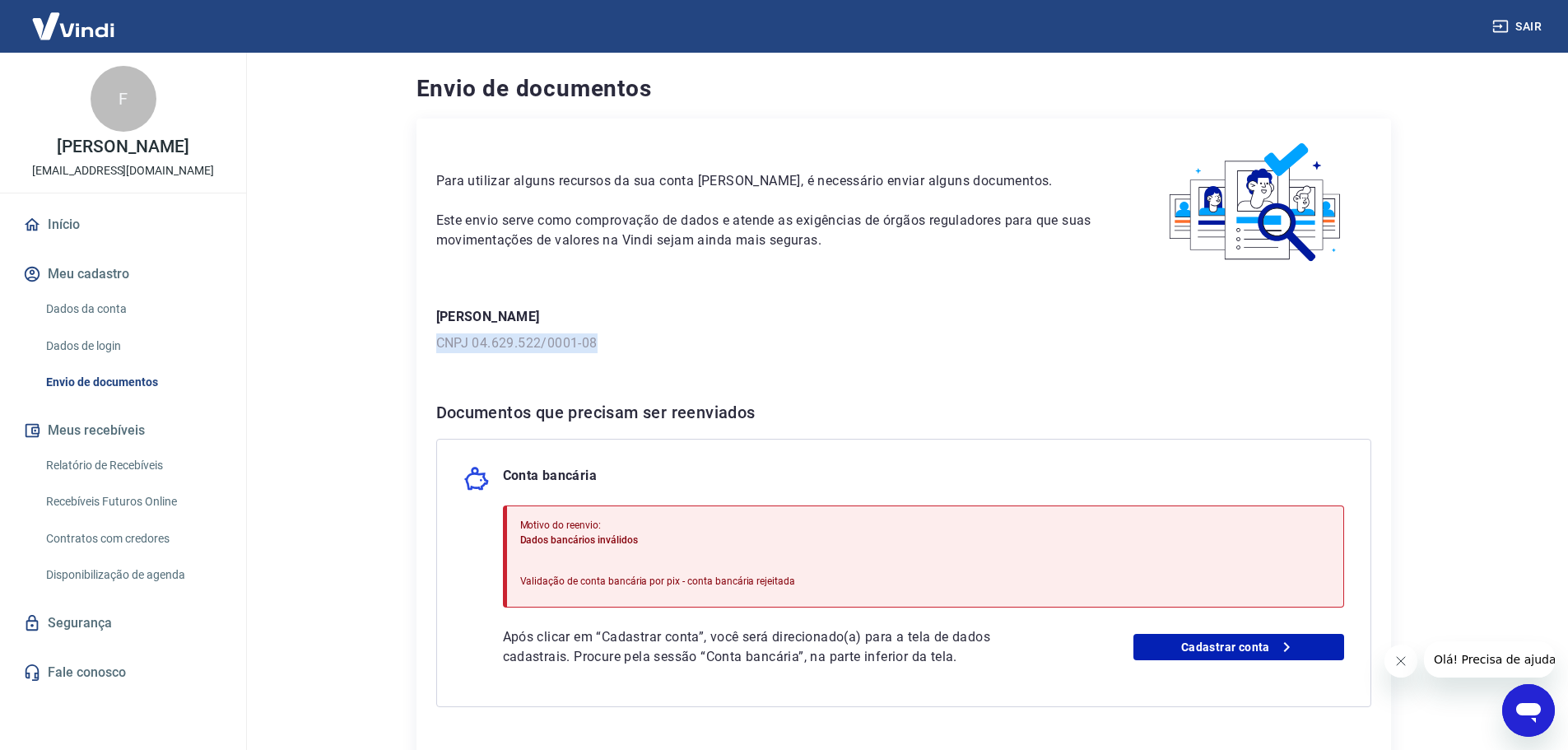
drag, startPoint x: 599, startPoint y: 345, endPoint x: 427, endPoint y: 342, distance: 172.0
click at [427, 342] on div "Para utilizar alguns recursos da sua conta [PERSON_NAME], é necessário enviar a…" at bounding box center [904, 452] width 974 height 668
click at [568, 335] on p "CNPJ 04.629.522/0001-08" at bounding box center [904, 343] width 935 height 20
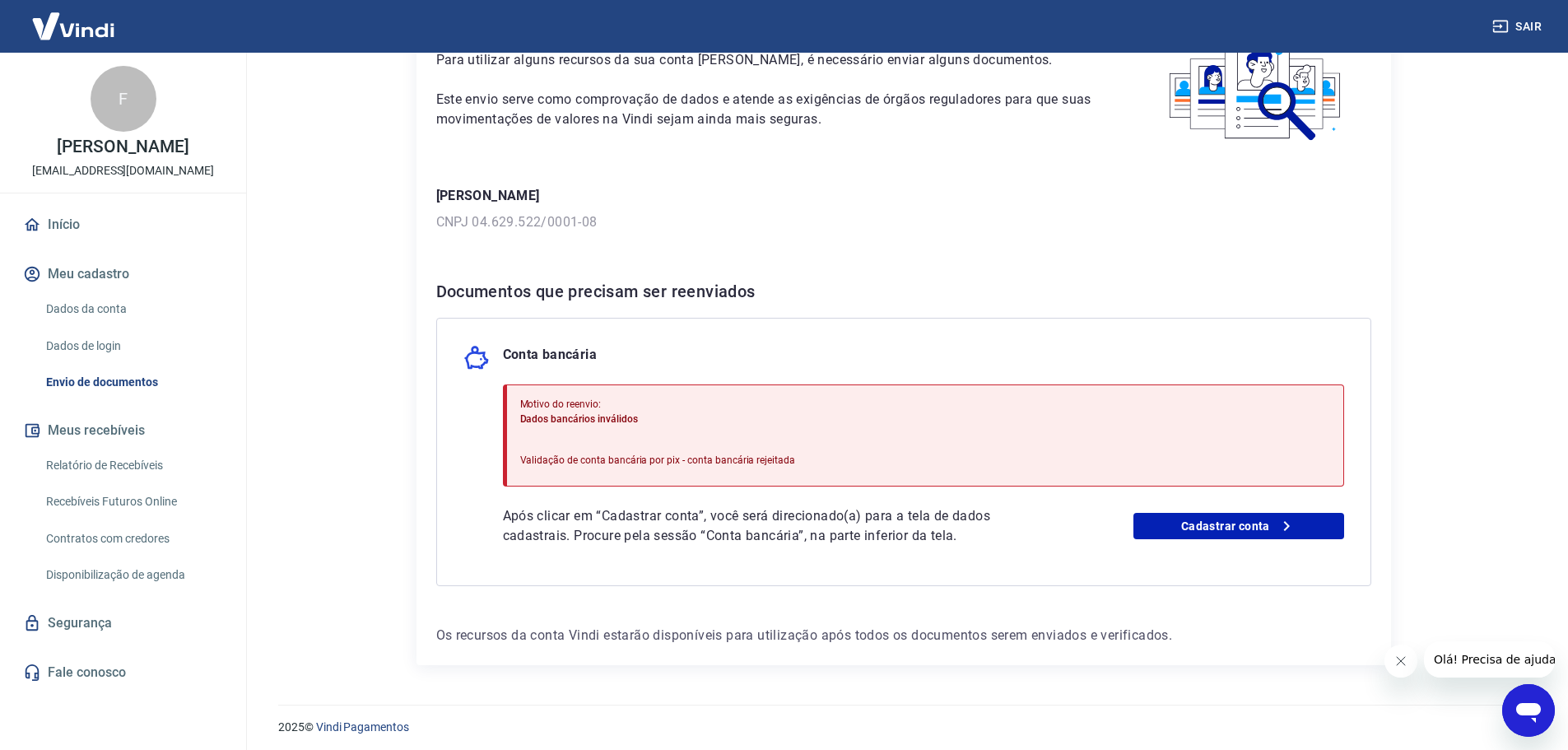
scroll to position [127, 0]
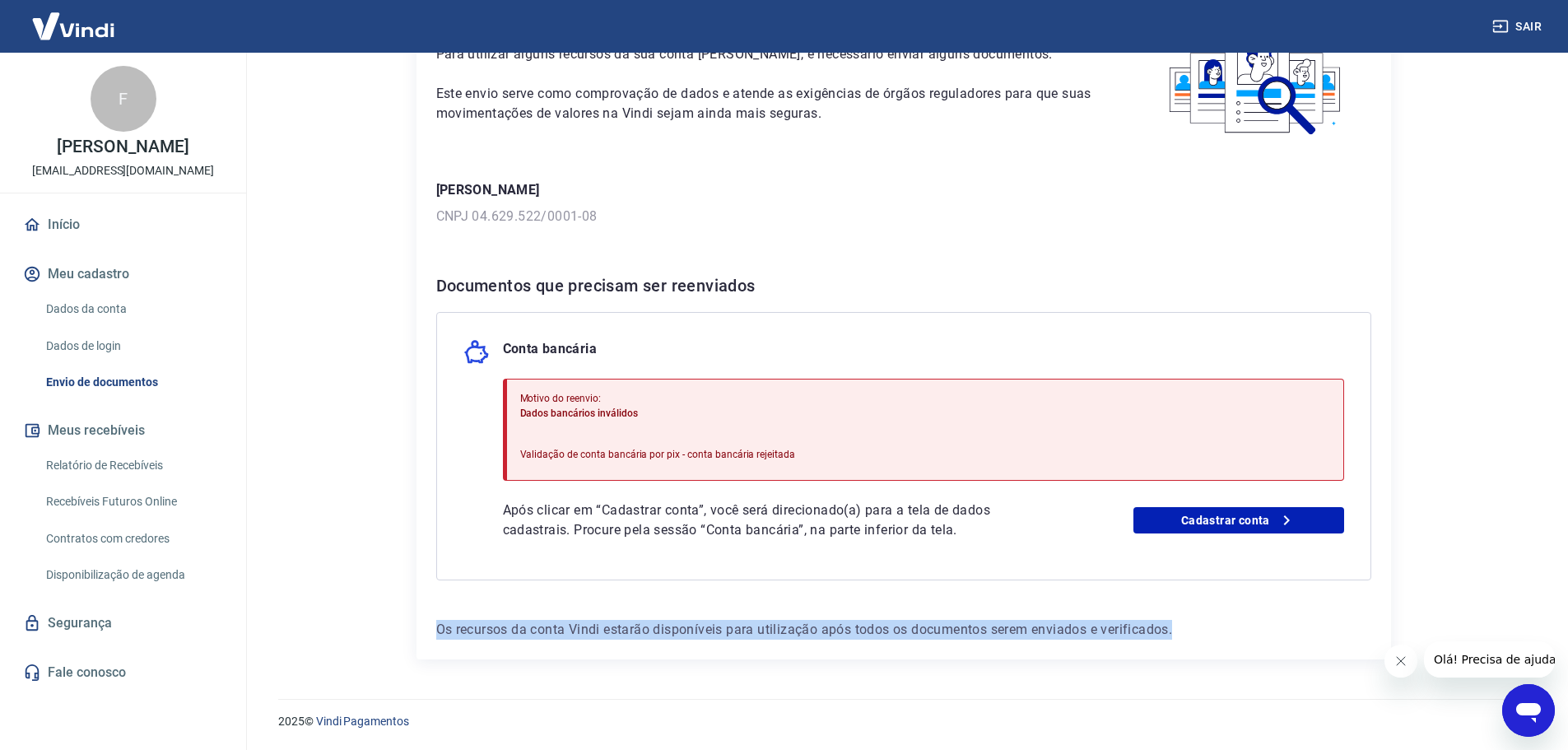
drag, startPoint x: 435, startPoint y: 623, endPoint x: 1210, endPoint y: 634, distance: 775.1
click at [1213, 644] on div "Para utilizar alguns recursos da sua conta [PERSON_NAME], é necessário enviar a…" at bounding box center [904, 325] width 974 height 668
drag, startPoint x: 685, startPoint y: 651, endPoint x: 651, endPoint y: 640, distance: 35.7
click at [685, 651] on div "Para utilizar alguns recursos da sua conta [PERSON_NAME], é necessário enviar a…" at bounding box center [904, 325] width 974 height 668
drag, startPoint x: 600, startPoint y: 630, endPoint x: 1241, endPoint y: 649, distance: 641.3
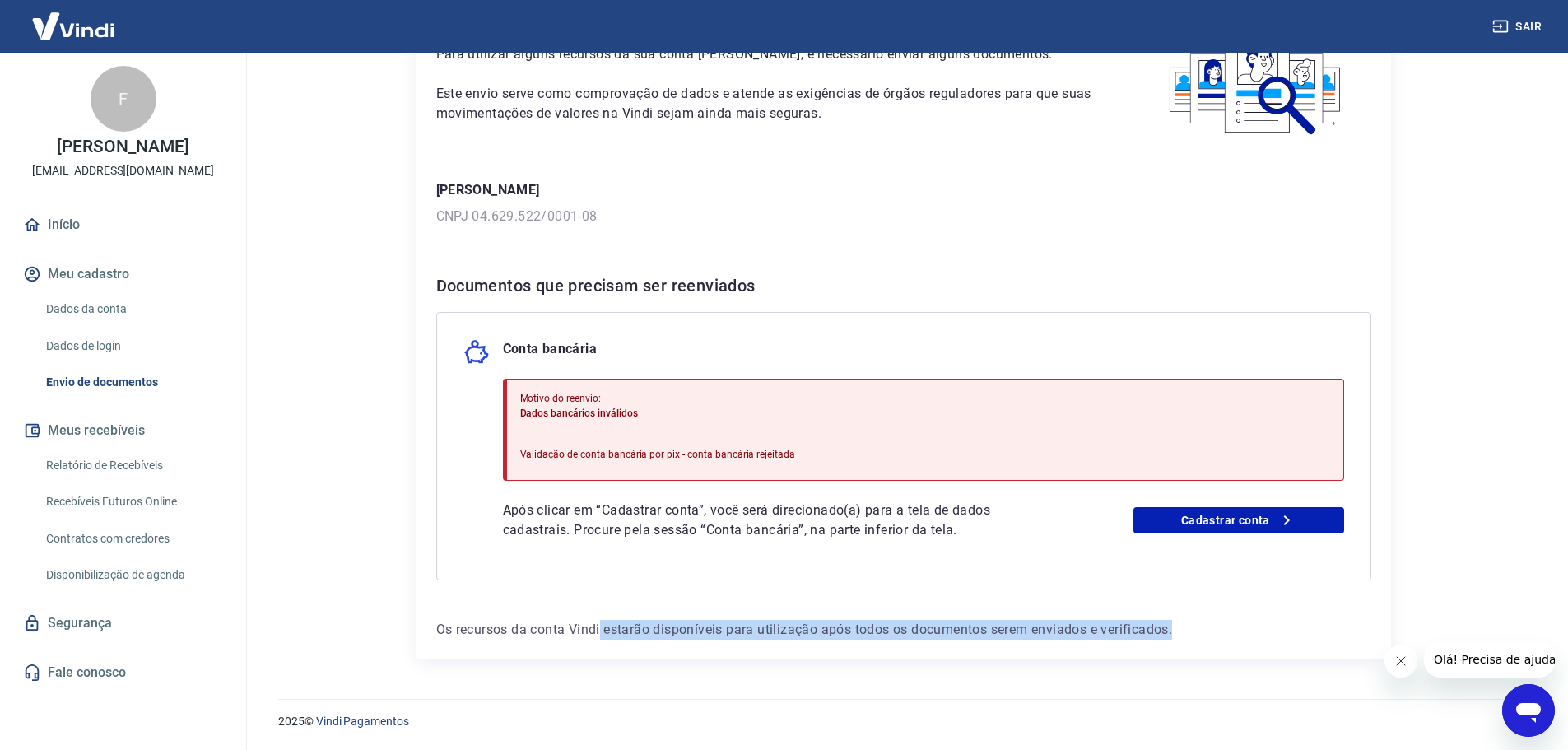
click at [1241, 649] on div "Para utilizar alguns recursos da sua conta [PERSON_NAME], é necessário enviar a…" at bounding box center [904, 325] width 974 height 668
click at [69, 314] on link "Dados da conta" at bounding box center [133, 310] width 187 height 34
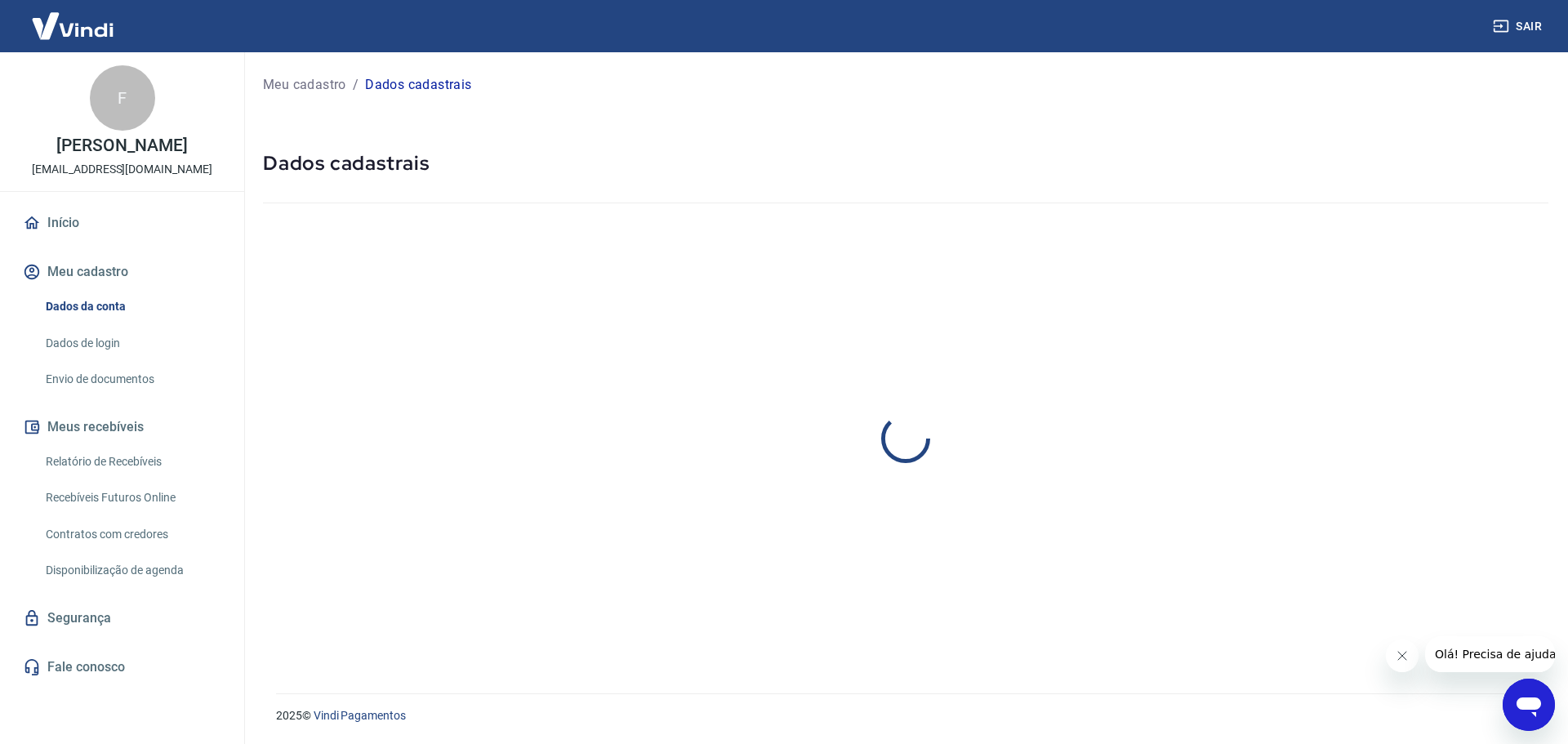
select select "PR"
select select "business"
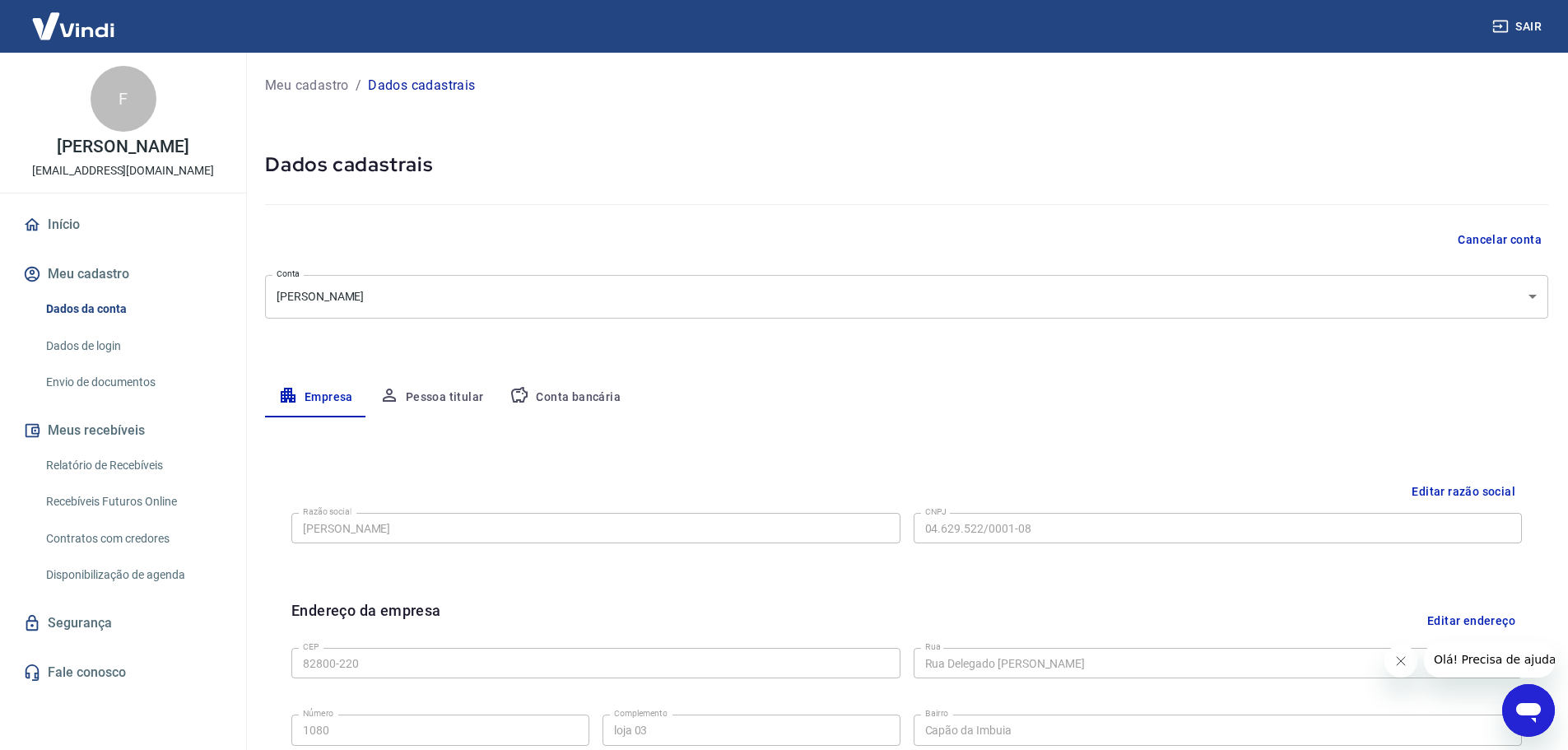
click at [455, 387] on button "Pessoa titular" at bounding box center [432, 397] width 131 height 39
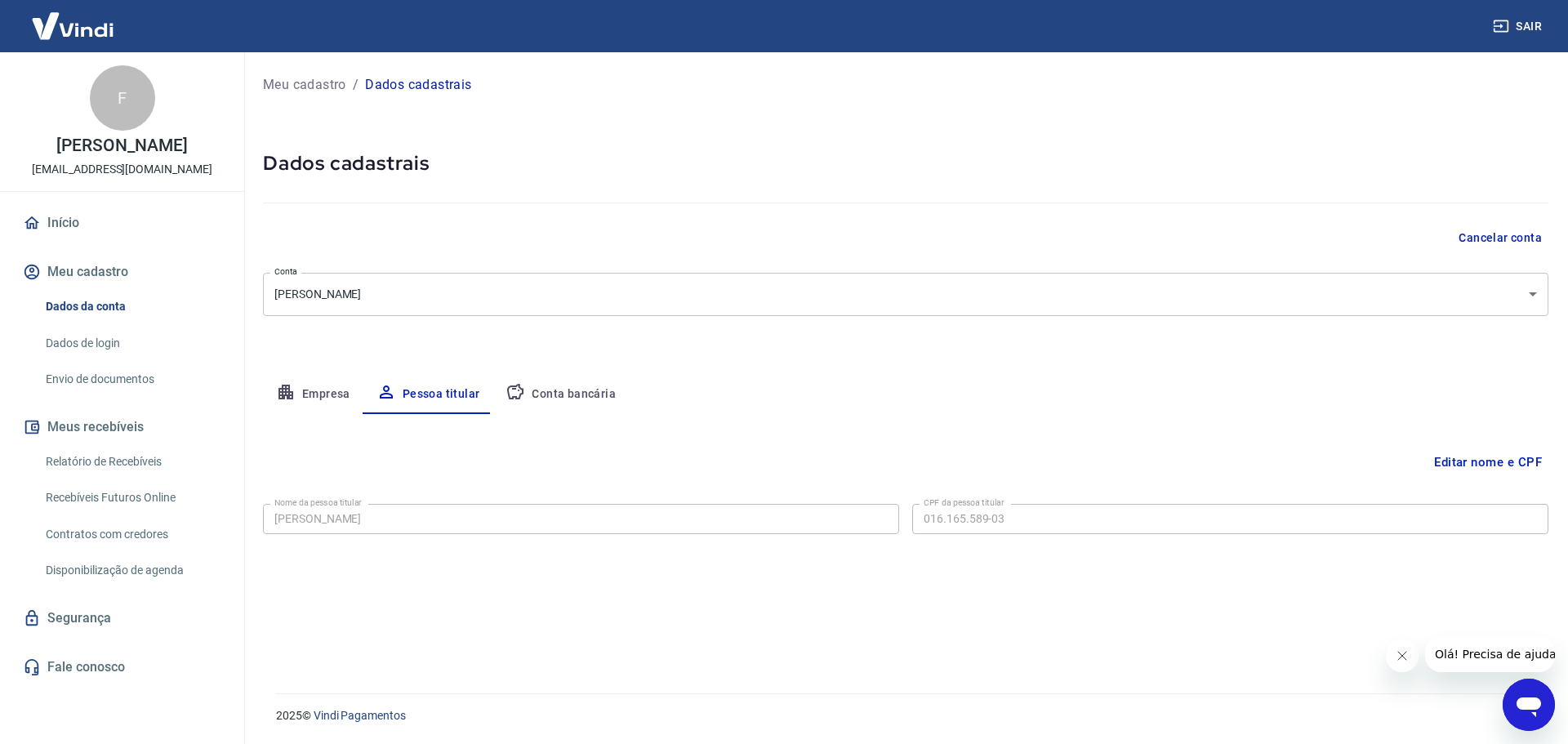
click at [1546, 292] on body "Sair F [PERSON_NAME] [EMAIL_ADDRESS][DOMAIN_NAME] Início Meu cadastro Dados da …" at bounding box center [784, 372] width 1568 height 744
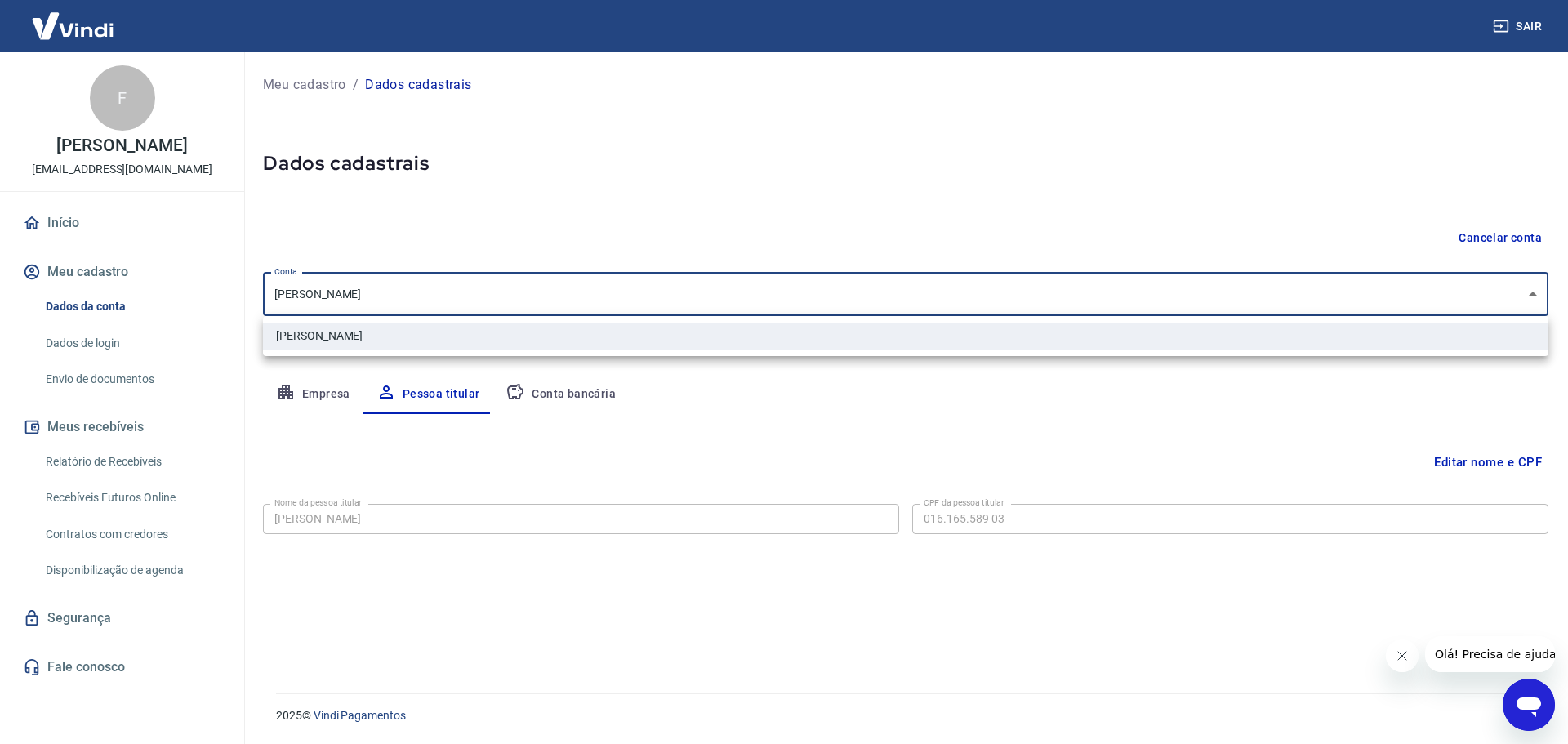
click at [1546, 292] on div at bounding box center [784, 372] width 1568 height 744
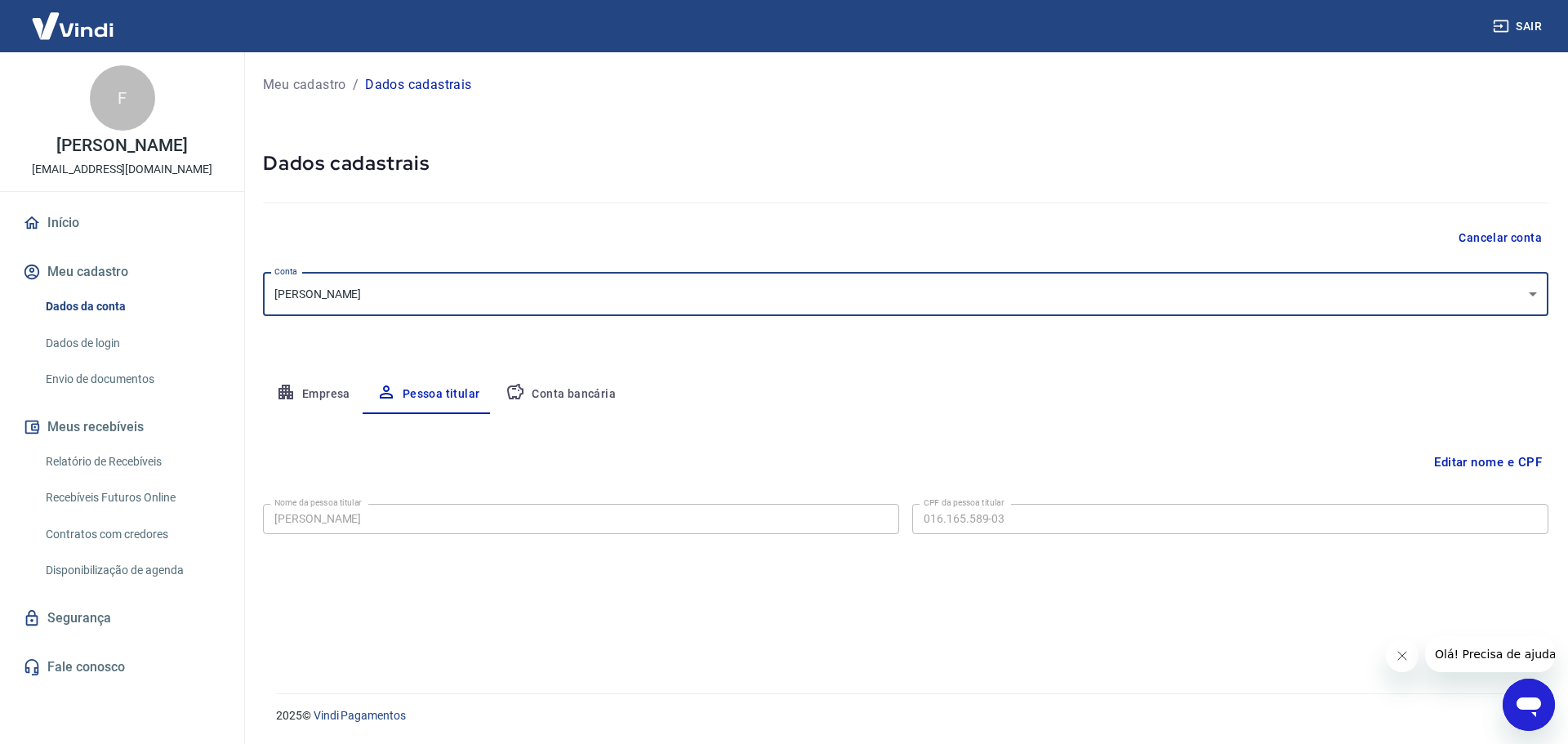
click at [586, 402] on button "Conta bancária" at bounding box center [561, 394] width 137 height 39
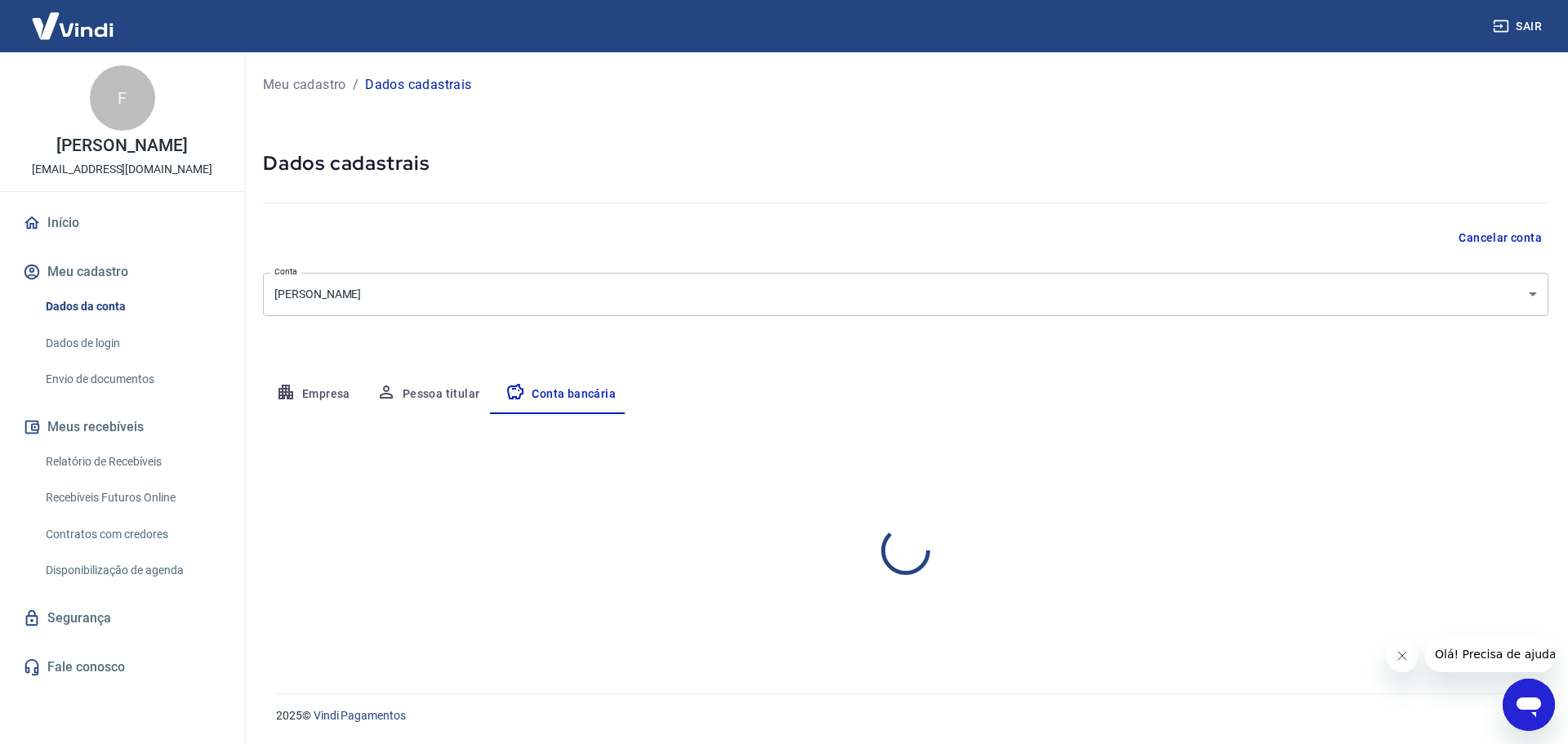
select select "1"
click at [73, 263] on button "Meu cadastro" at bounding box center [121, 272] width 205 height 36
